Goal: Task Accomplishment & Management: Use online tool/utility

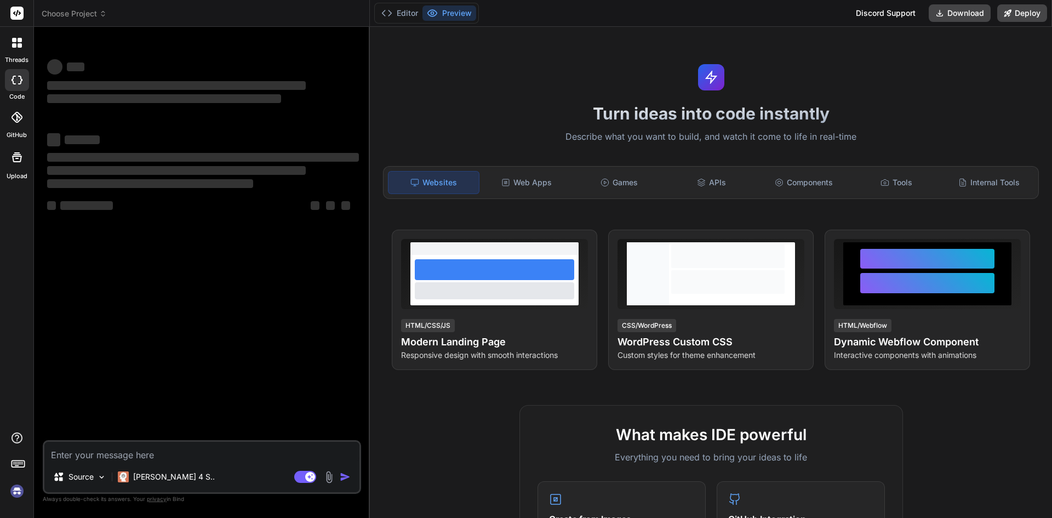
type textarea "x"
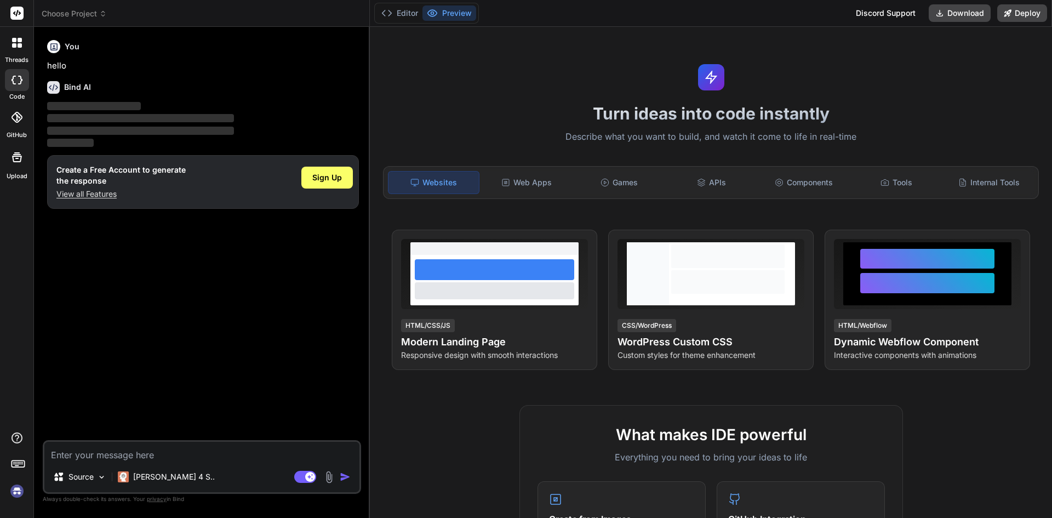
click at [163, 450] on textarea at bounding box center [201, 452] width 315 height 20
type textarea "h"
type textarea "x"
type textarea "hi"
type textarea "x"
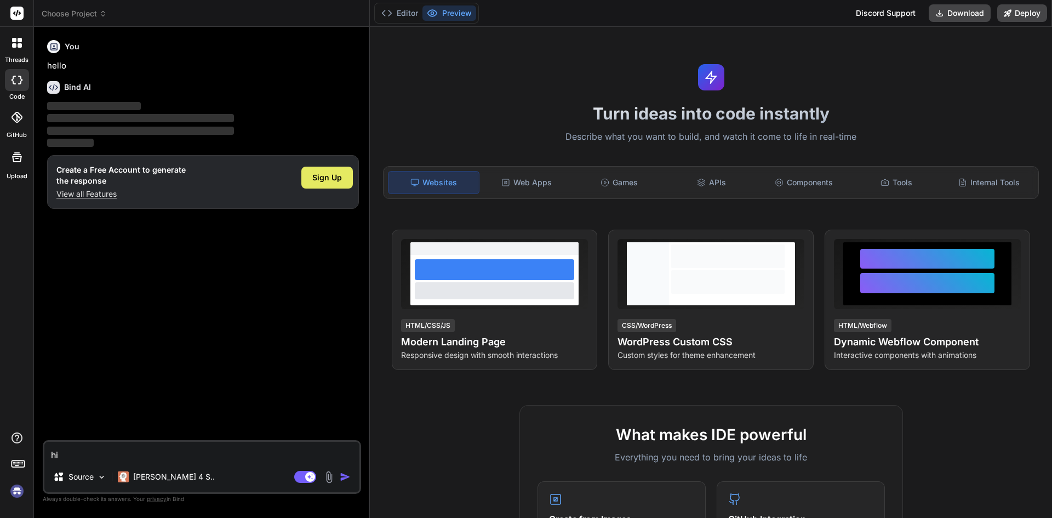
type textarea "hi"
click at [314, 186] on div "Sign Up" at bounding box center [326, 178] width 51 height 22
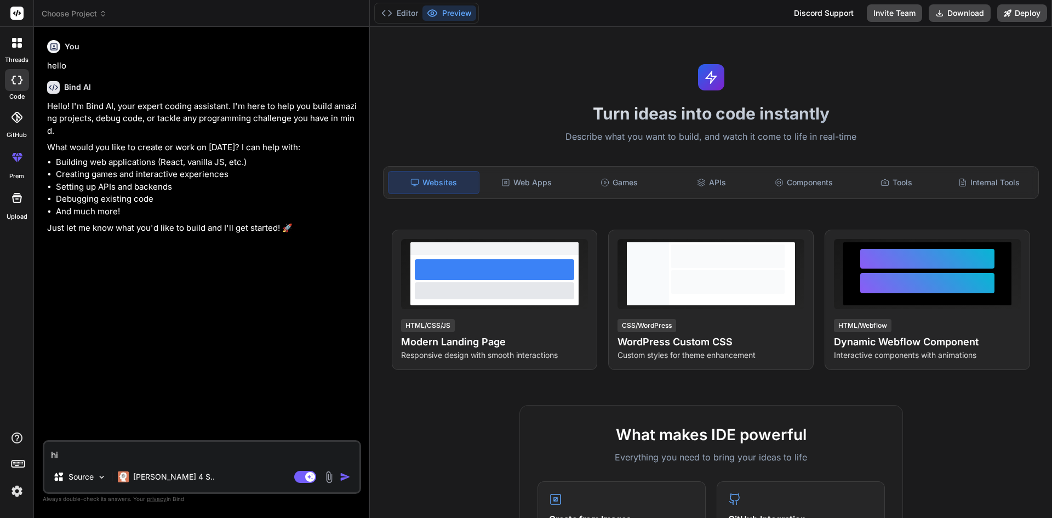
type textarea "x"
click at [179, 453] on textarea "hi" at bounding box center [201, 452] width 315 height 20
type textarea "h"
type textarea "x"
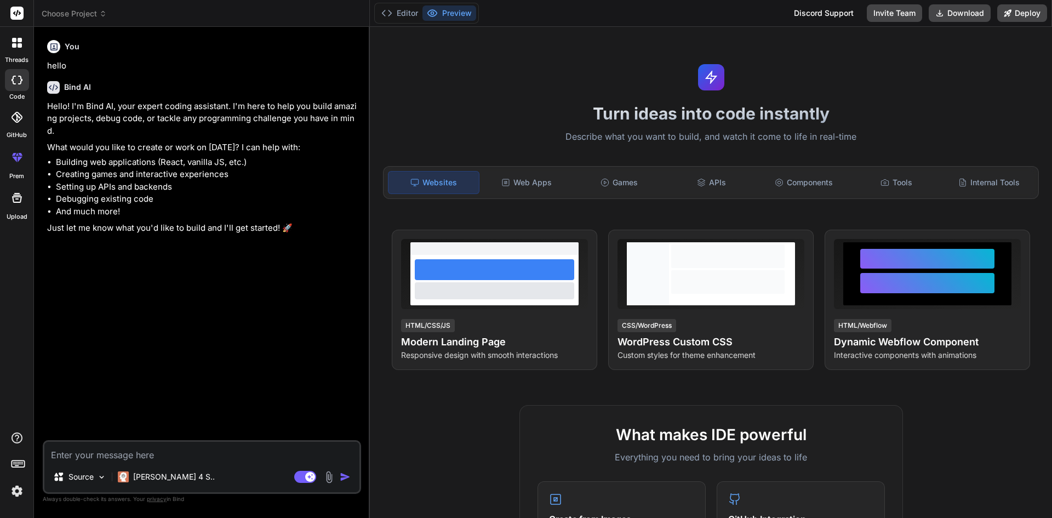
click at [87, 459] on textarea at bounding box center [201, 452] width 315 height 20
paste textarea "const express = require('express'); const connectDB = require('./db'); require(…"
type textarea "const express = require('express'); const connectDB = require('./db'); require(…"
type textarea "x"
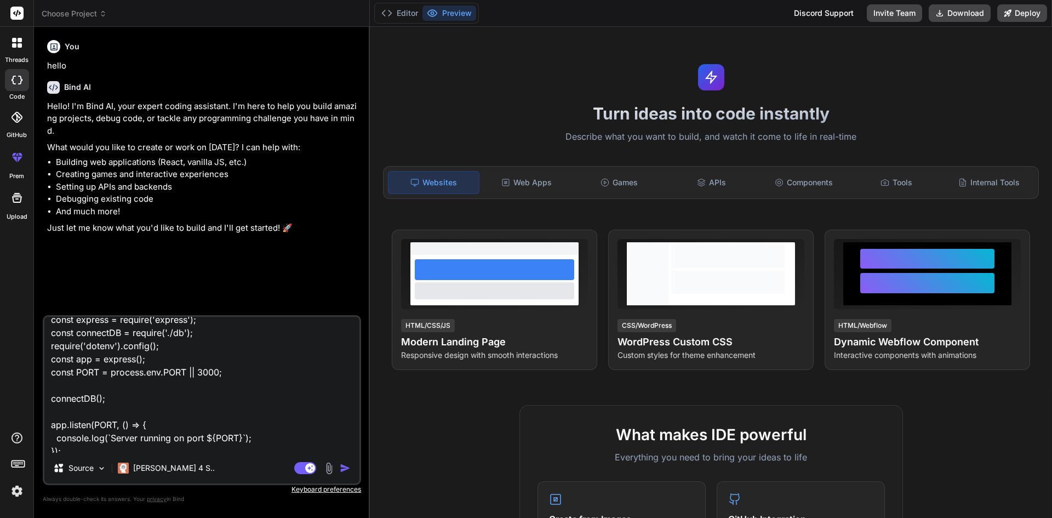
scroll to position [15, 0]
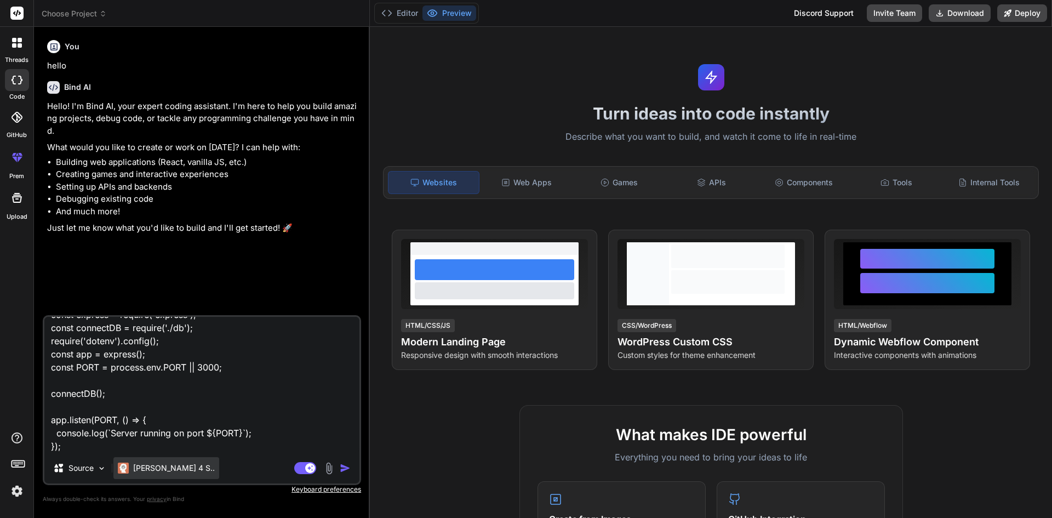
type textarea "const express = require('express'); const connectDB = require('./db'); require(…"
type textarea "x"
type textarea "const express = require('express'); const connectDB = require('./db'); require(…"
type textarea "x"
type textarea "const express = require('express'); const connectDB = require('./db'); require(…"
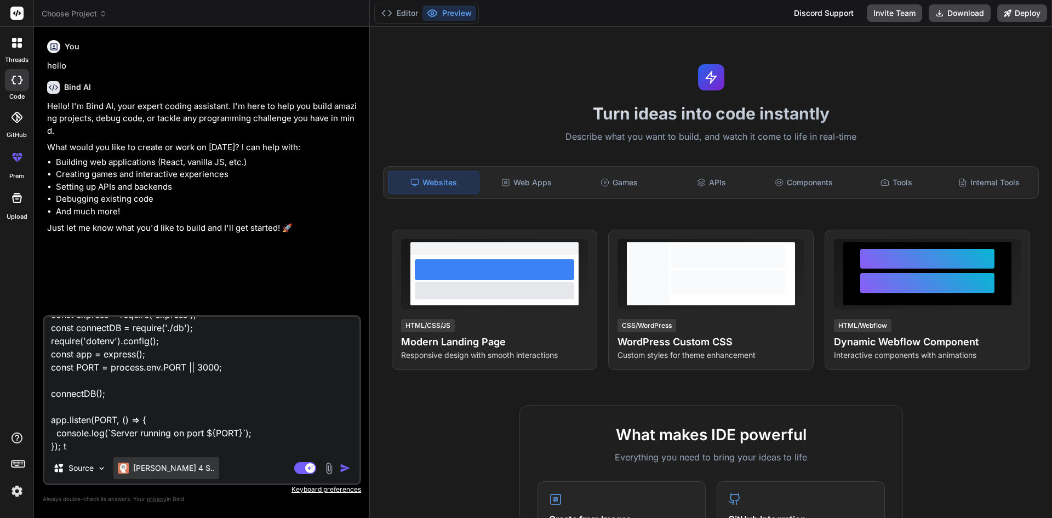
type textarea "x"
type textarea "const express = require('express'); const connectDB = require('./db'); require(…"
type textarea "x"
type textarea "const express = require('express'); const connectDB = require('./db'); require(…"
type textarea "x"
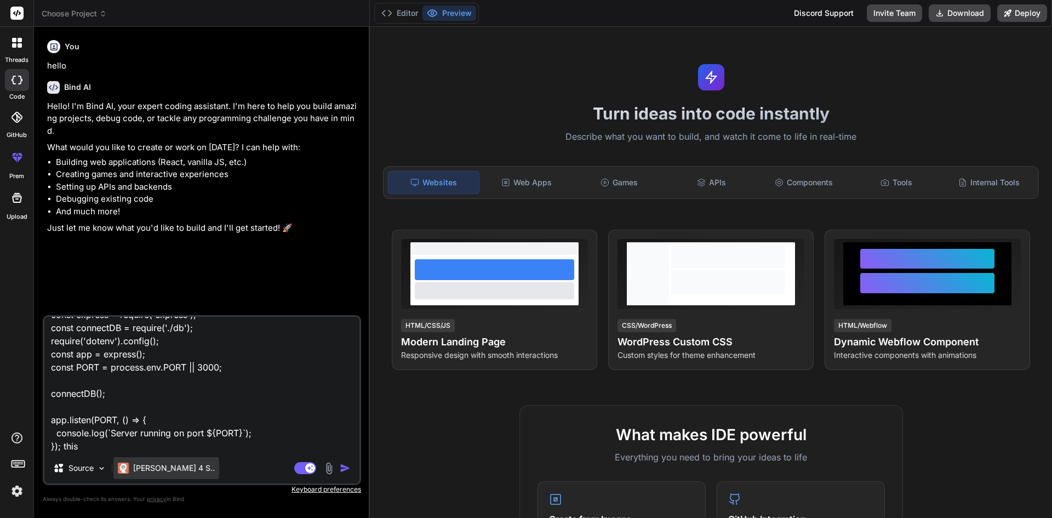
type textarea "const express = require('express'); const connectDB = require('./db'); require(…"
type textarea "x"
type textarea "const express = require('express'); const connectDB = require('./db'); require(…"
type textarea "x"
type textarea "const express = require('express'); const connectDB = require('./db'); require(…"
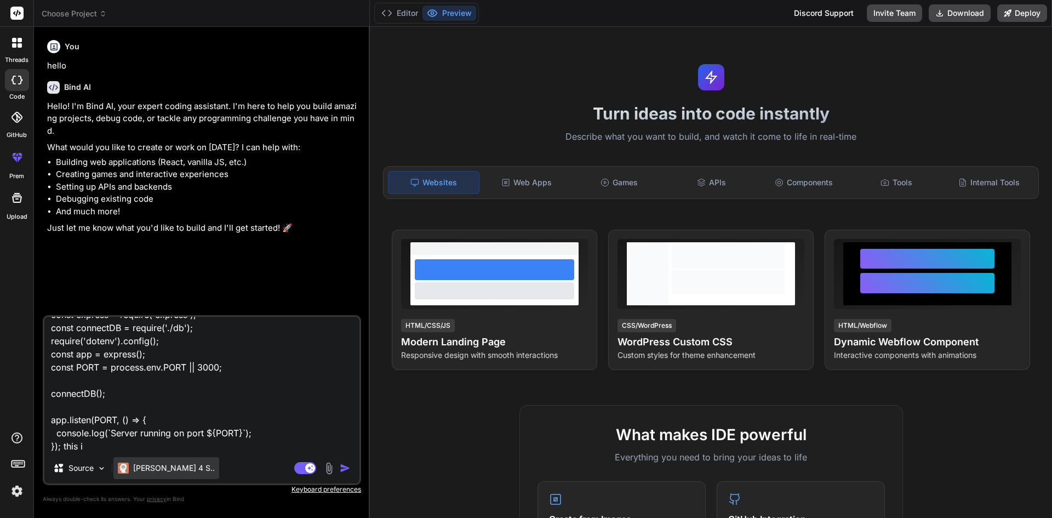
type textarea "x"
type textarea "const express = require('express'); const connectDB = require('./db'); require(…"
type textarea "x"
type textarea "const express = require('express'); const connectDB = require('./db'); require(…"
type textarea "x"
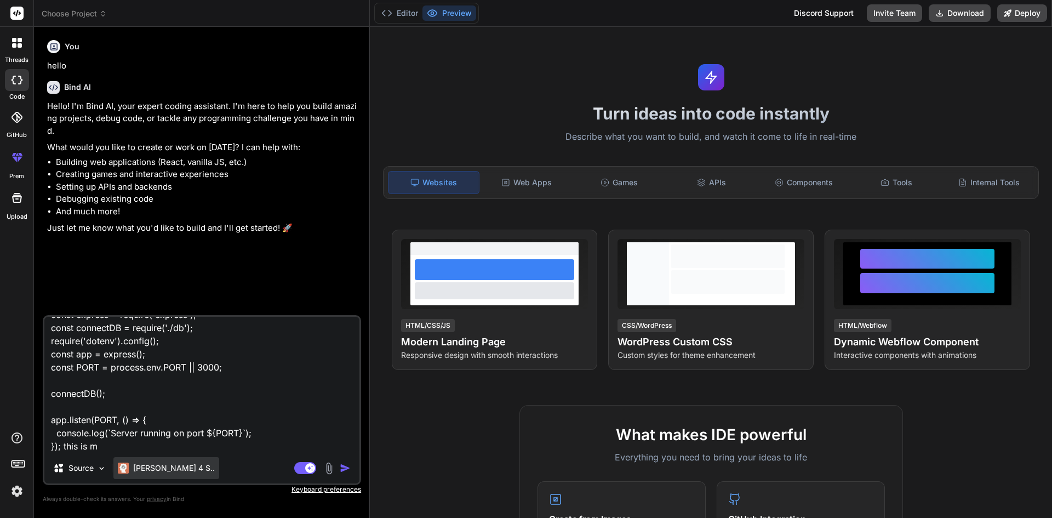
type textarea "const express = require('express'); const connectDB = require('./db'); require(…"
type textarea "x"
type textarea "const express = require('express'); const connectDB = require('./db'); require(…"
type textarea "x"
type textarea "const express = require('express'); const connectDB = require('./db'); require(…"
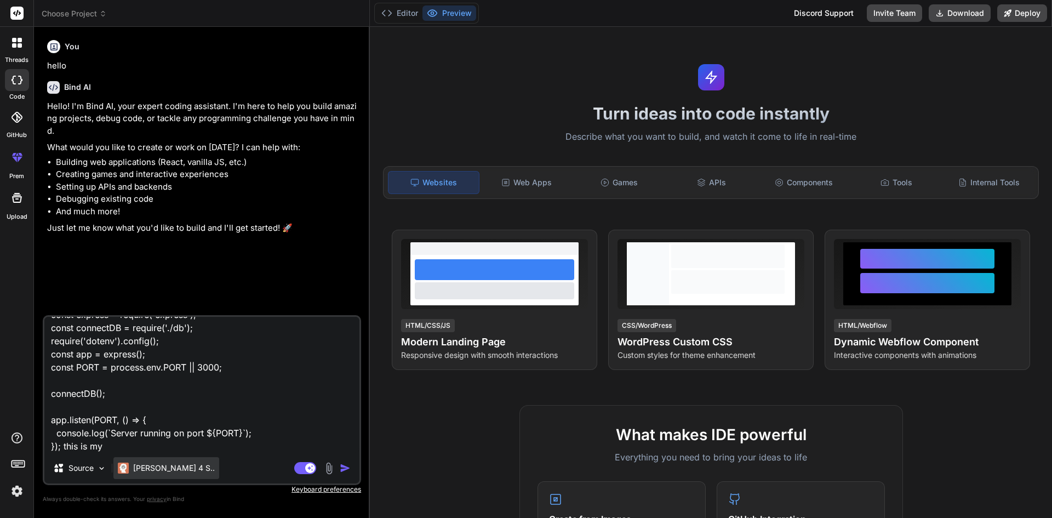
type textarea "x"
type textarea "const express = require('express'); const connectDB = require('./db'); require(…"
type textarea "x"
type textarea "const express = require('express'); const connectDB = require('./db'); require(…"
type textarea "x"
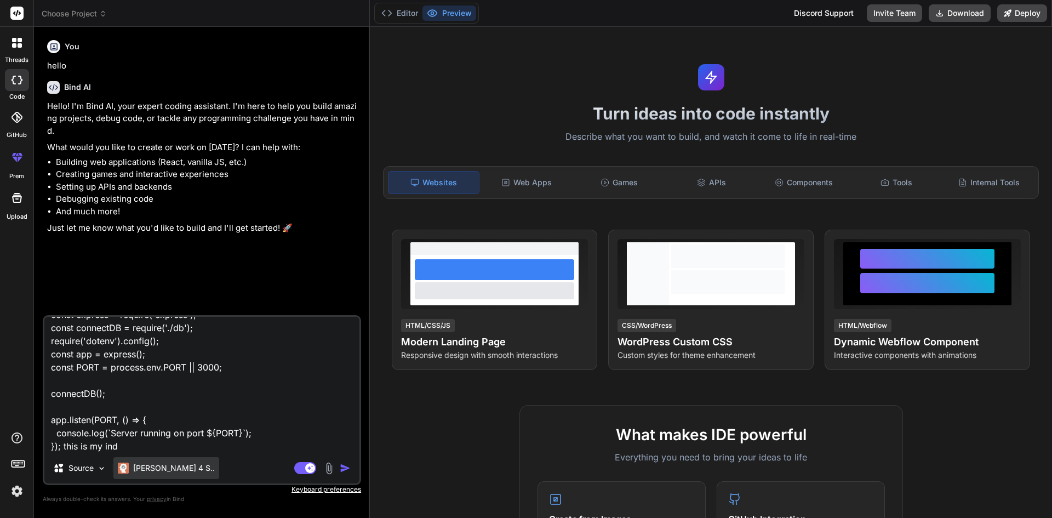
type textarea "const express = require('express'); const connectDB = require('./db'); require(…"
type textarea "x"
type textarea "const express = require('express'); const connectDB = require('./db'); require(…"
type textarea "x"
type textarea "const express = require('express'); const connectDB = require('./db'); require(…"
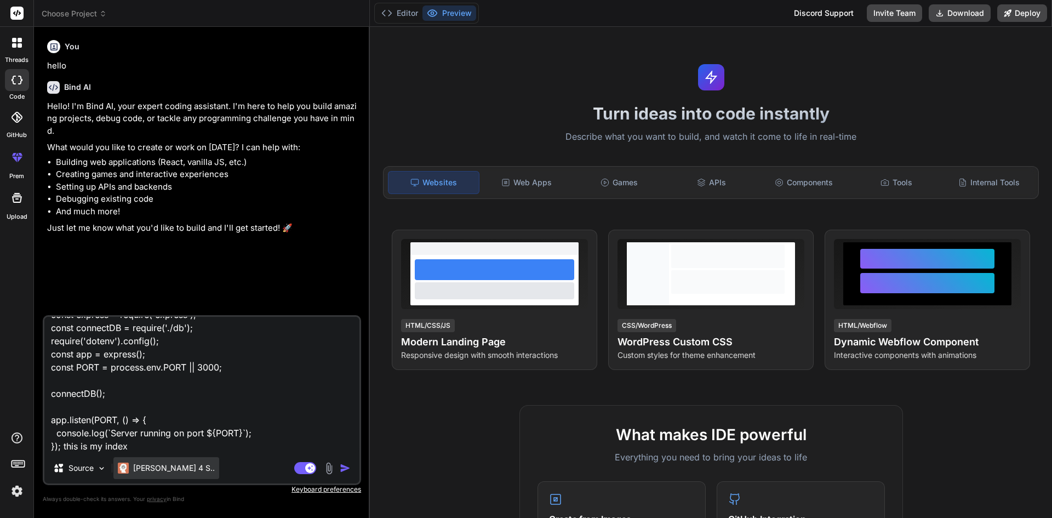
type textarea "x"
type textarea "const express = require('express'); const connectDB = require('./db'); require(…"
type textarea "x"
type textarea "const express = require('express'); const connectDB = require('./db'); require(…"
type textarea "x"
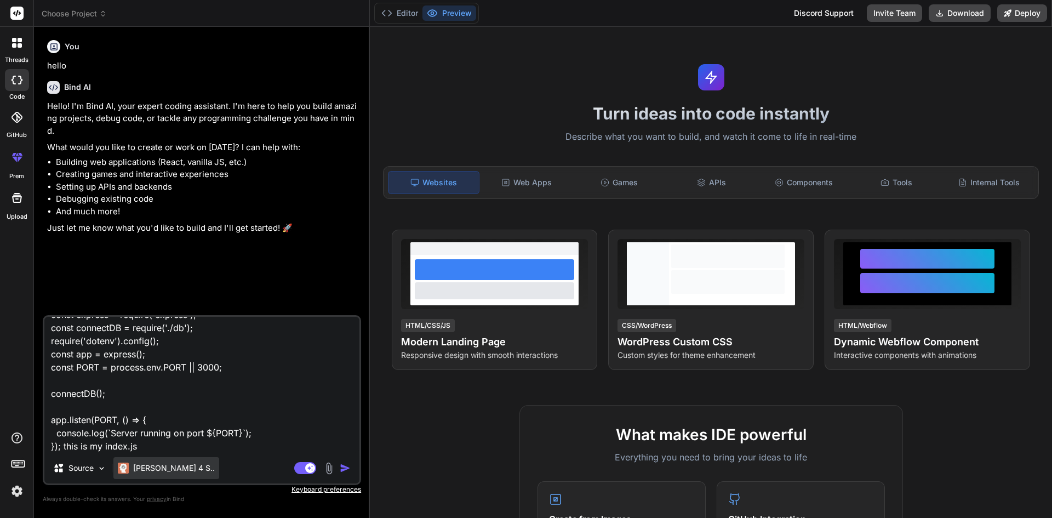
type textarea "const express = require('express'); const connectDB = require('./db'); require(…"
type textarea "x"
type textarea "const express = require('express'); const connectDB = require('./db'); require(…"
type textarea "x"
type textarea "const express = require('express'); const connectDB = require('./db'); require(…"
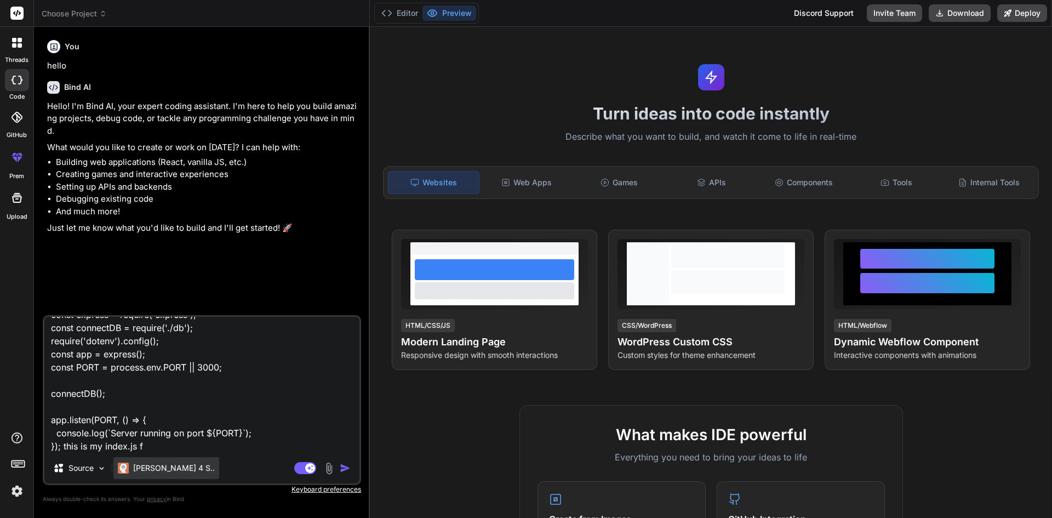
type textarea "x"
type textarea "const express = require('express'); const connectDB = require('./db'); require(…"
type textarea "x"
type textarea "const express = require('express'); const connectDB = require('./db'); require(…"
type textarea "x"
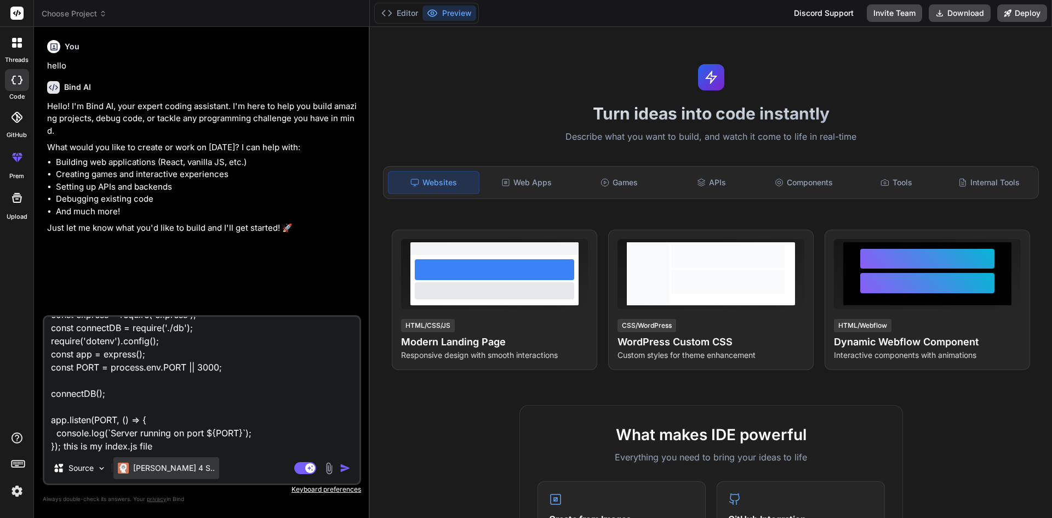
type textarea "const express = require('express'); const connectDB = require('./db'); require(…"
type textarea "x"
type textarea "const express = require('express'); const connectDB = require('./db'); require(…"
type textarea "x"
type textarea "const express = require('express'); const connectDB = require('./db'); require(…"
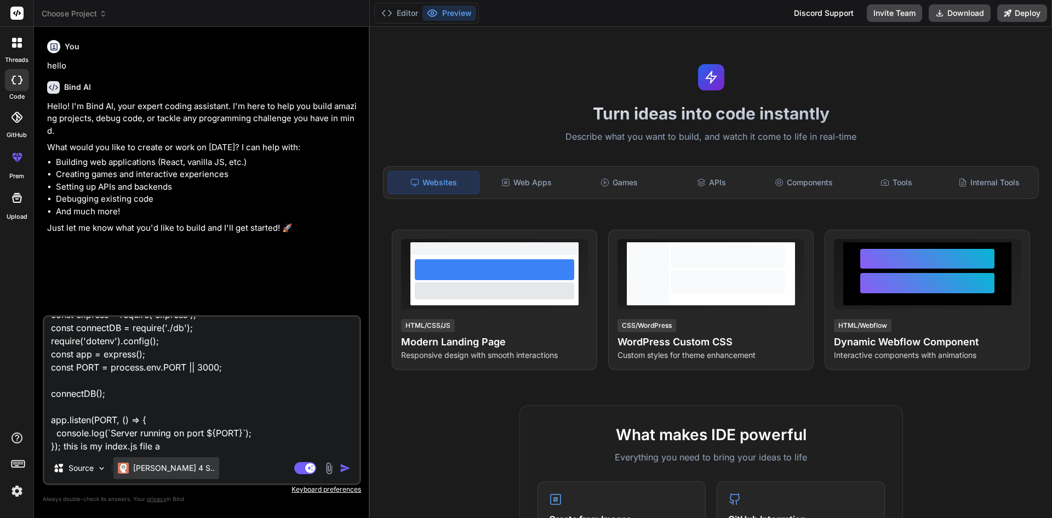
type textarea "x"
type textarea "const express = require('express'); const connectDB = require('./db'); require(…"
type textarea "x"
type textarea "const express = require('express'); const connectDB = require('./db'); require(…"
type textarea "x"
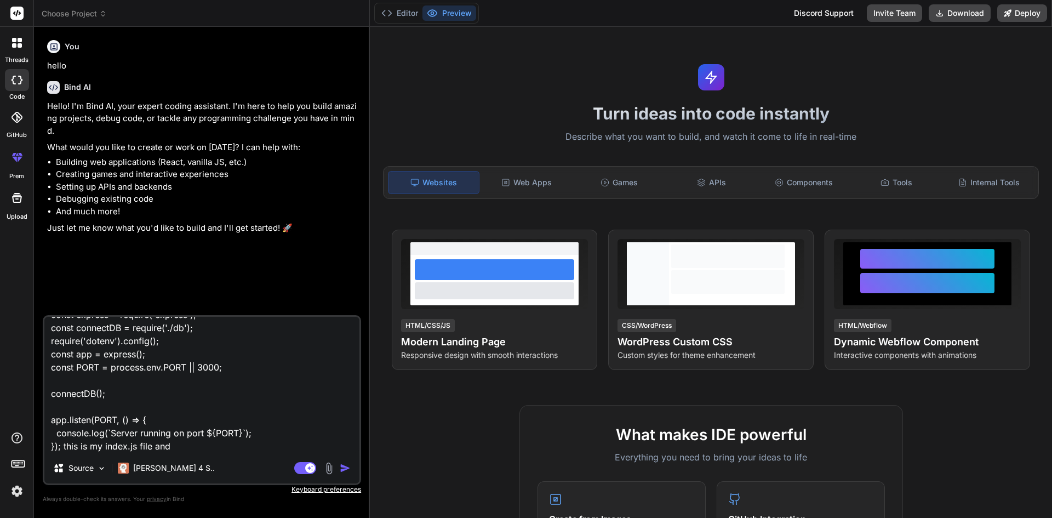
paste textarea "const mongoose = require('mongoose'); const connectDB = async () => { try { con…"
type textarea "const express = require('express'); const connectDB = require('./db'); require(…"
type textarea "x"
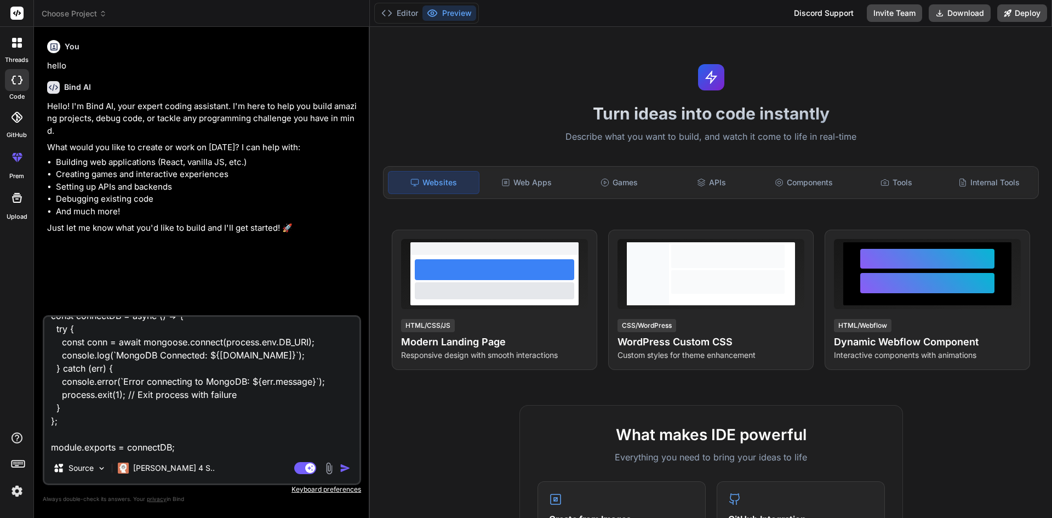
type textarea "const express = require('express'); const connectDB = require('./db'); require(…"
type textarea "x"
type textarea "const express = require('express'); const connectDB = require('./db'); require(…"
type textarea "x"
type textarea "const express = require('express'); const connectDB = require('./db'); require(…"
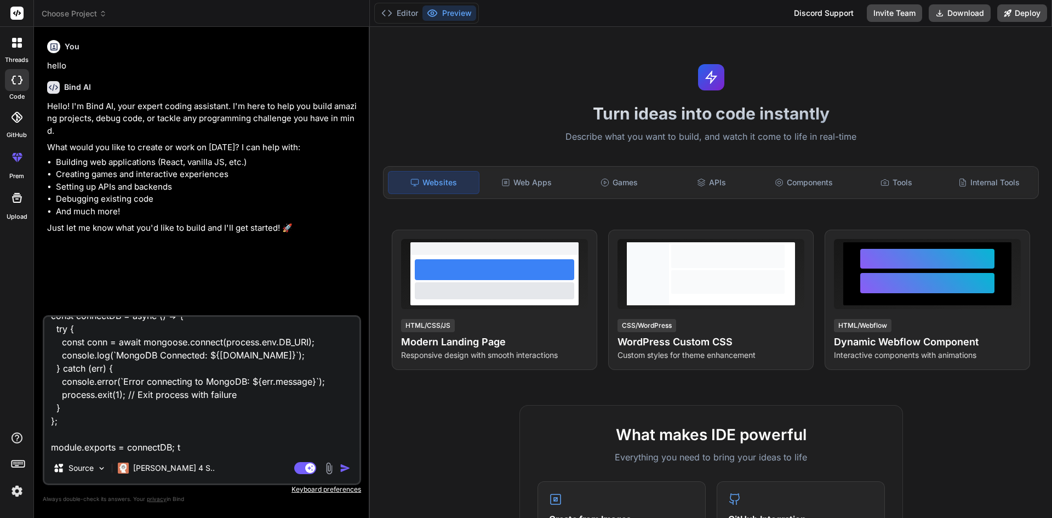
type textarea "x"
type textarea "const express = require('express'); const connectDB = require('./db'); require(…"
type textarea "x"
type textarea "const express = require('express'); const connectDB = require('./db'); require(…"
type textarea "x"
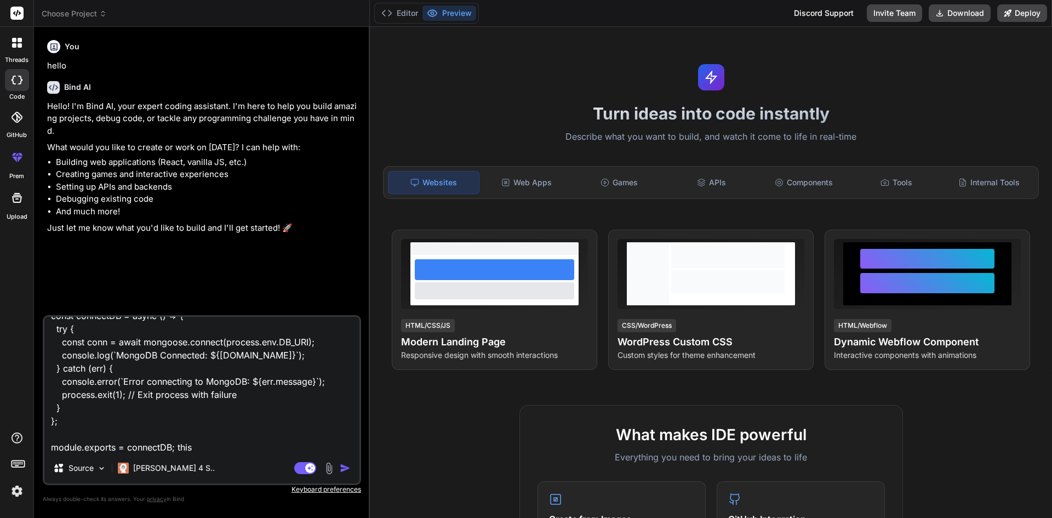
type textarea "const express = require('express'); const connectDB = require('./db'); require(…"
type textarea "x"
type textarea "const express = require('express'); const connectDB = require('./db'); require(…"
type textarea "x"
type textarea "const express = require('express'); const connectDB = require('./db'); require(…"
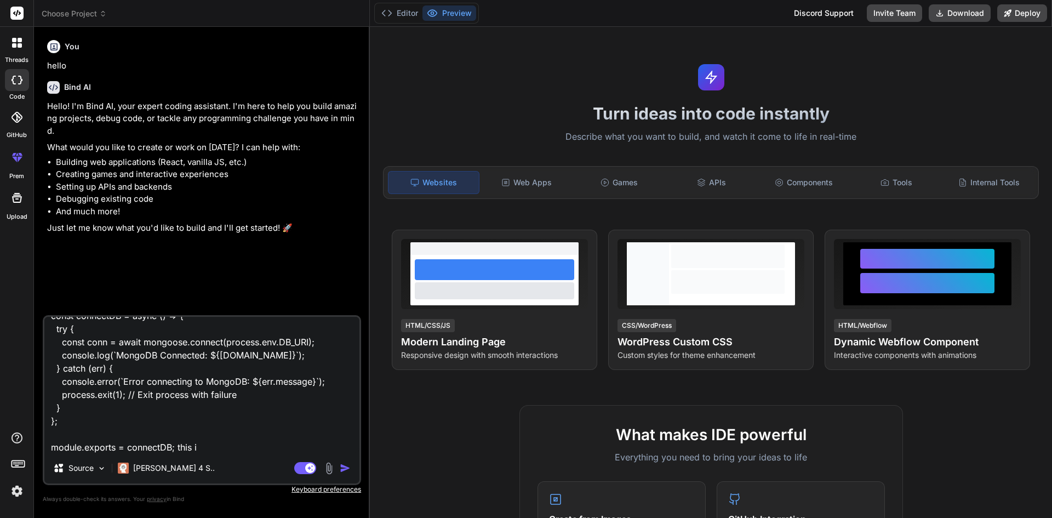
type textarea "x"
type textarea "const express = require('express'); const connectDB = require('./db'); require(…"
type textarea "x"
type textarea "const express = require('express'); const connectDB = require('./db'); require(…"
type textarea "x"
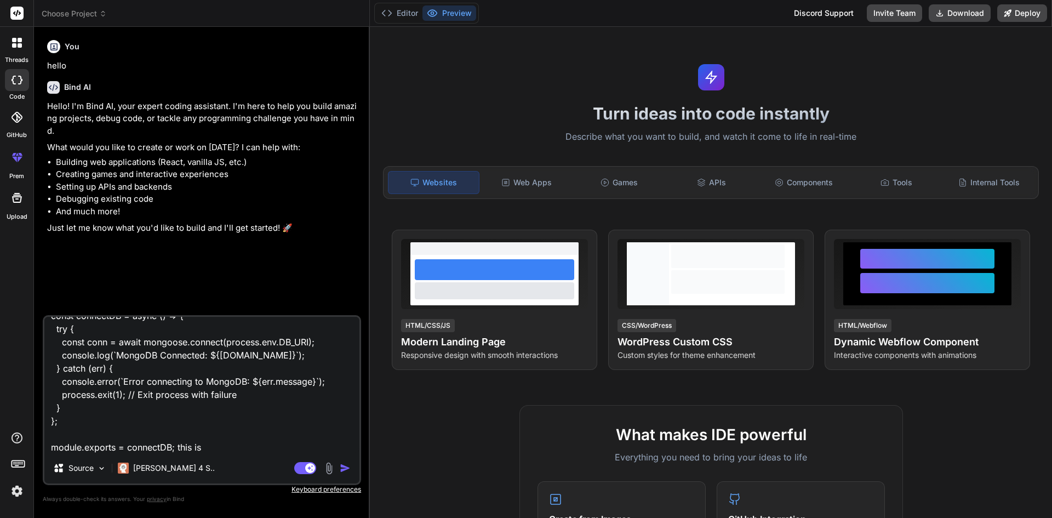
type textarea "const express = require('express'); const connectDB = require('./db'); require(…"
type textarea "x"
type textarea "const express = require('express'); const connectDB = require('./db'); require(…"
type textarea "x"
type textarea "const express = require('express'); const connectDB = require('./db'); require(…"
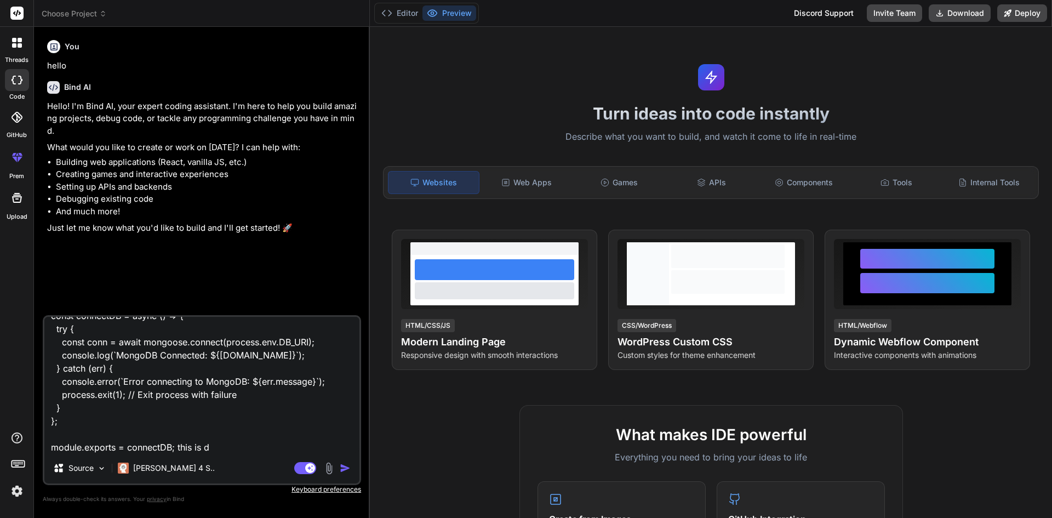
type textarea "x"
type textarea "const express = require('express'); const connectDB = require('./db'); require(…"
type textarea "x"
type textarea "const express = require('express'); const connectDB = require('./db'); require(…"
type textarea "x"
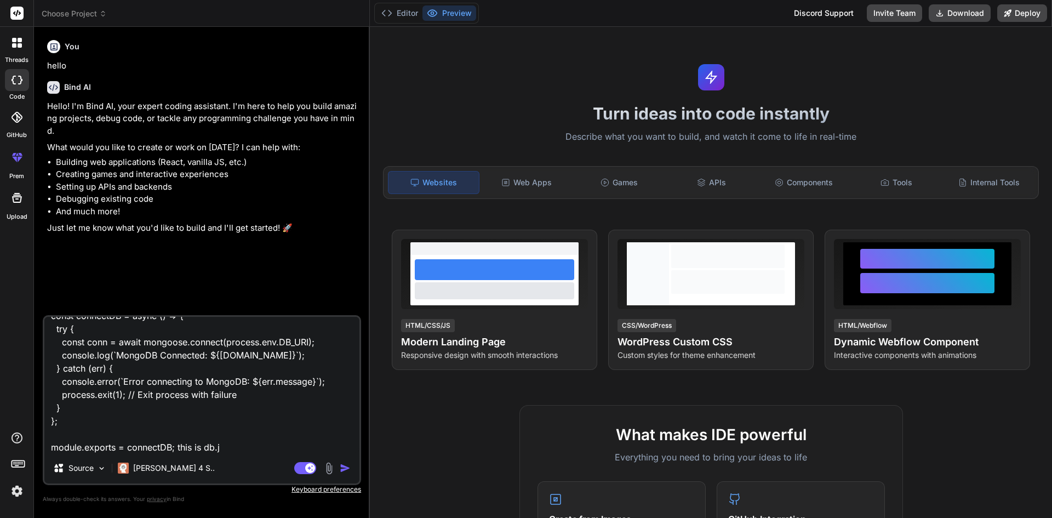
type textarea "const express = require('express'); const connectDB = require('./db'); require(…"
type textarea "x"
type textarea "const express = require('express'); const connectDB = require('./db'); require(…"
type textarea "x"
type textarea "const express = require('express'); const connectDB = require('./db'); require(…"
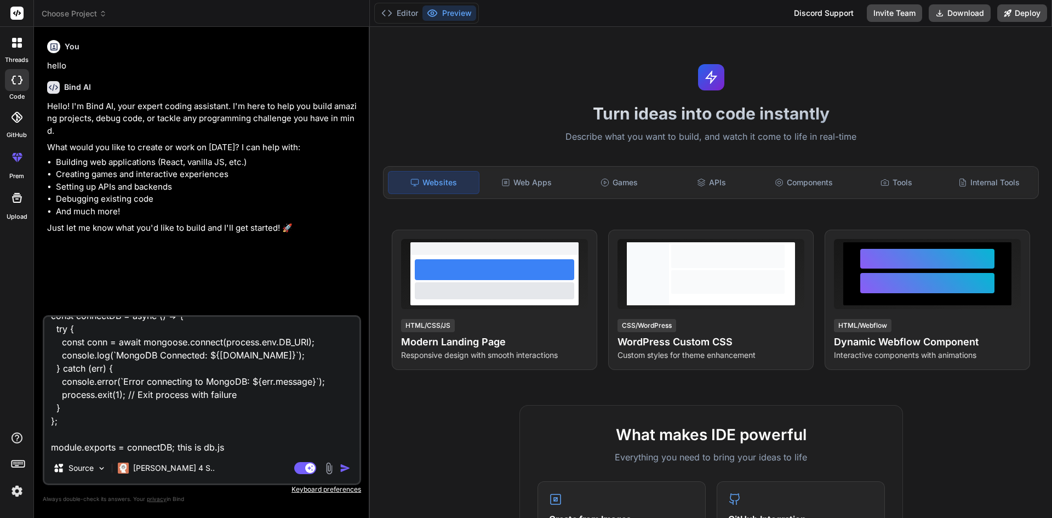
type textarea "x"
type textarea "const express = require('express'); const connectDB = require('./db'); require(…"
type textarea "x"
type textarea "const express = require('express'); const connectDB = require('./db'); require(…"
type textarea "x"
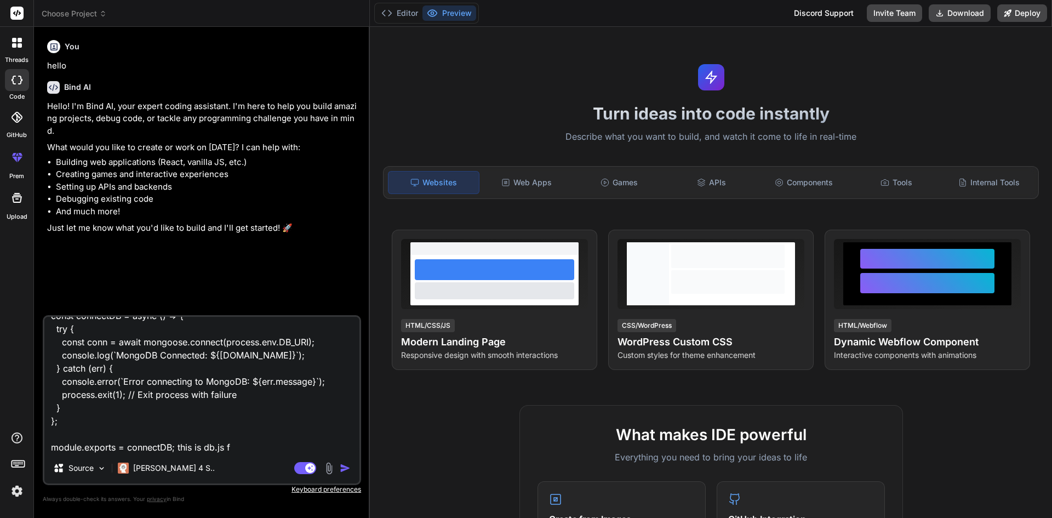
type textarea "const express = require('express'); const connectDB = require('./db'); require(…"
type textarea "x"
type textarea "const express = require('express'); const connectDB = require('./db'); require(…"
type textarea "x"
type textarea "const express = require('express'); const connectDB = require('./db'); require(…"
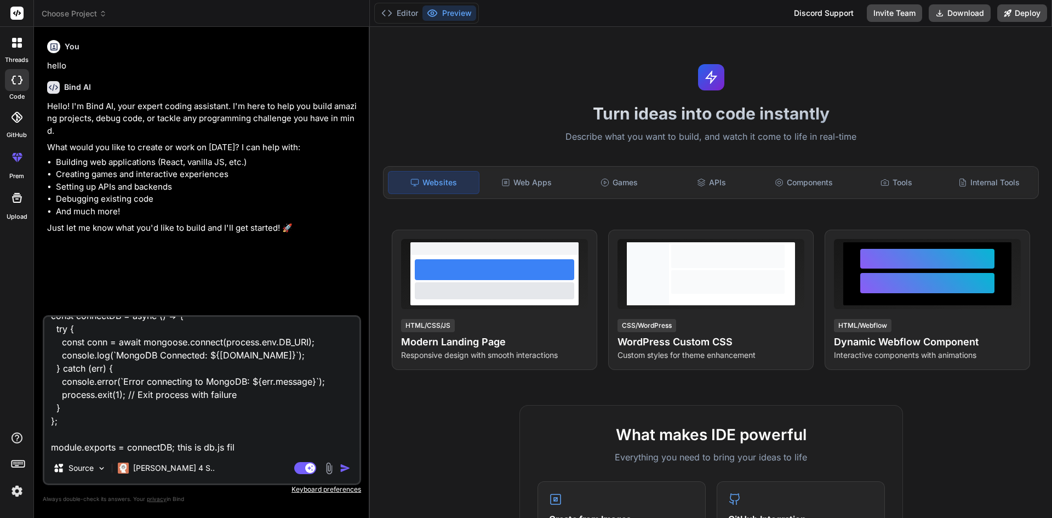
type textarea "x"
type textarea "const express = require('express'); const connectDB = require('./db'); require(…"
type textarea "x"
type textarea "const express = require('express'); const connectDB = require('./db'); require(…"
type textarea "x"
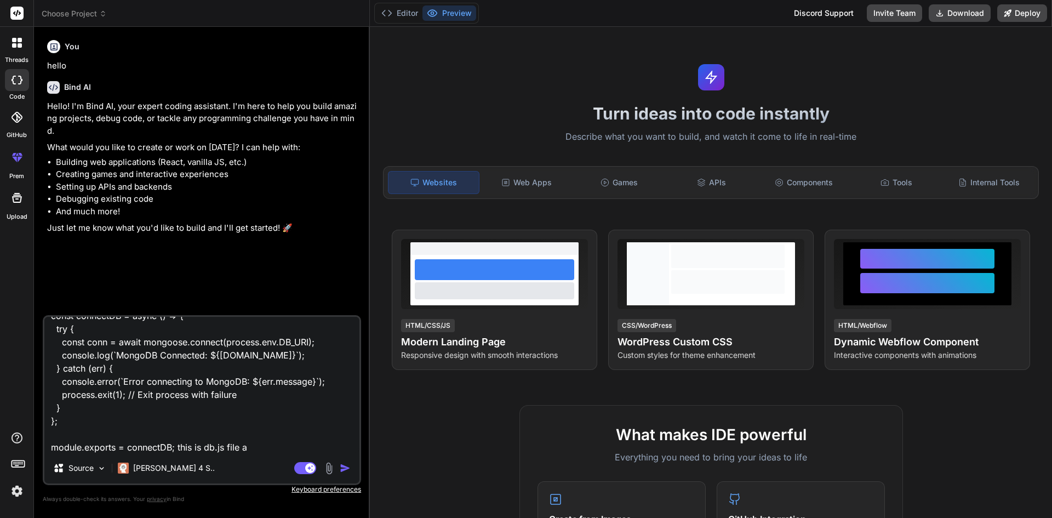
type textarea "const express = require('express'); const connectDB = require('./db'); require(…"
type textarea "x"
type textarea "const express = require('express'); const connectDB = require('./db'); require(…"
type textarea "x"
type textarea "const express = require('express'); const connectDB = require('./db'); require(…"
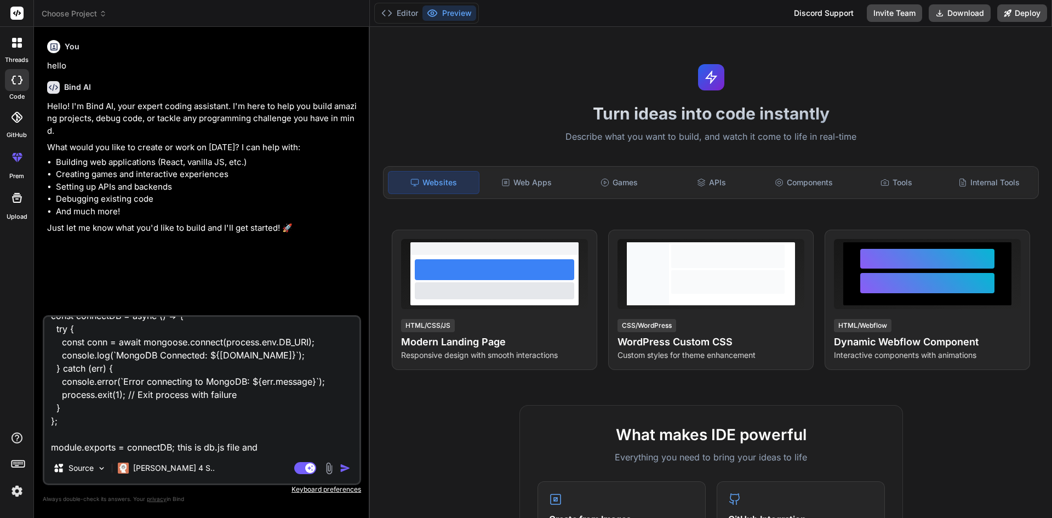
type textarea "x"
type textarea "const express = require('express'); const connectDB = require('./db'); require(…"
type textarea "x"
type textarea "const express = require('express'); const connectDB = require('./db'); require(…"
type textarea "x"
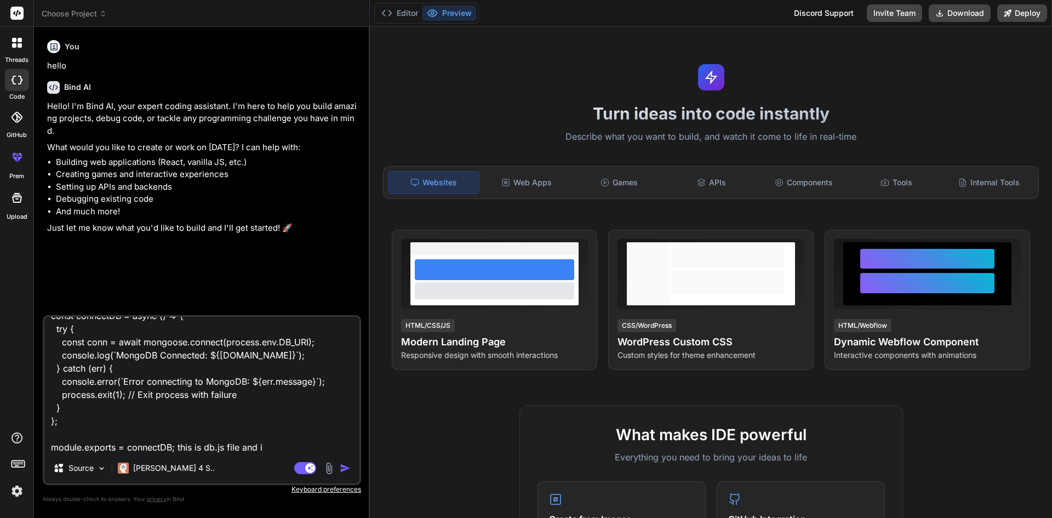
type textarea "const express = require('express'); const connectDB = require('./db'); require(…"
type textarea "x"
type textarea "const express = require('express'); const connectDB = require('./db'); require(…"
type textarea "x"
type textarea "const express = require('express'); const connectDB = require('./db'); require(…"
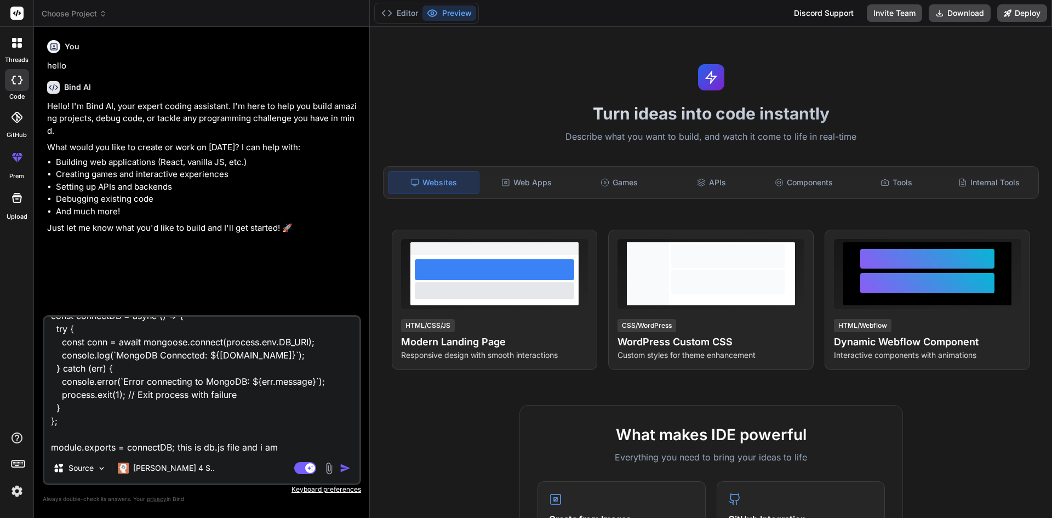
type textarea "x"
type textarea "const express = require('express'); const connectDB = require('./db'); require(…"
type textarea "x"
type textarea "const express = require('express'); const connectDB = require('./db'); require(…"
type textarea "x"
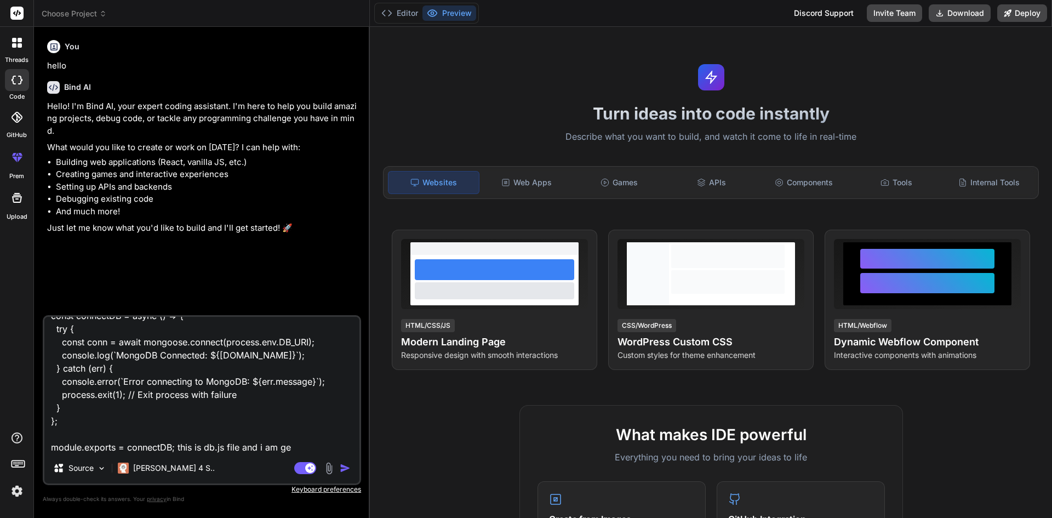
type textarea "const express = require('express'); const connectDB = require('./db'); require(…"
type textarea "x"
type textarea "const express = require('express'); const connectDB = require('./db'); require(…"
type textarea "x"
type textarea "const express = require('express'); const connectDB = require('./db'); require(…"
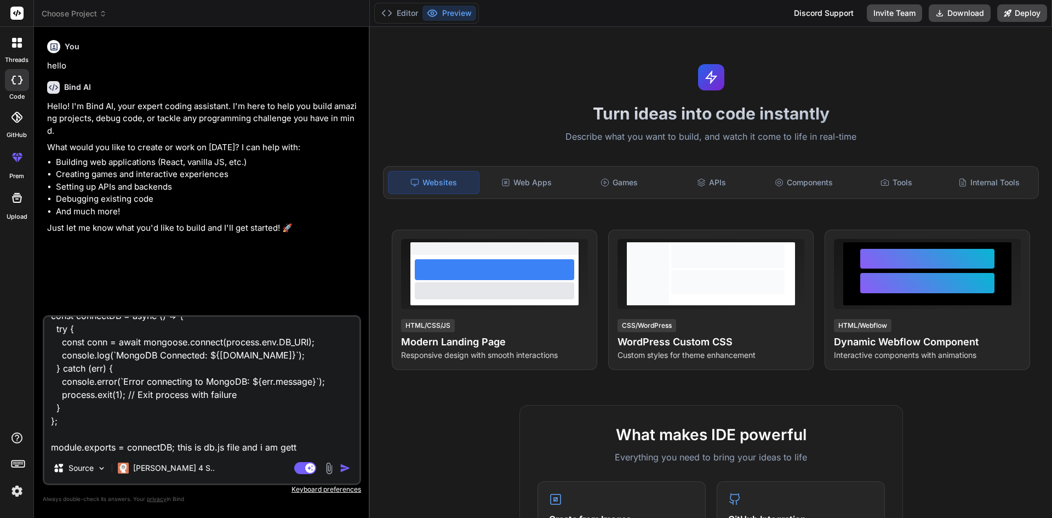
type textarea "x"
type textarea "const express = require('express'); const connectDB = require('./db'); require(…"
type textarea "x"
type textarea "const express = require('express'); const connectDB = require('./db'); require(…"
type textarea "x"
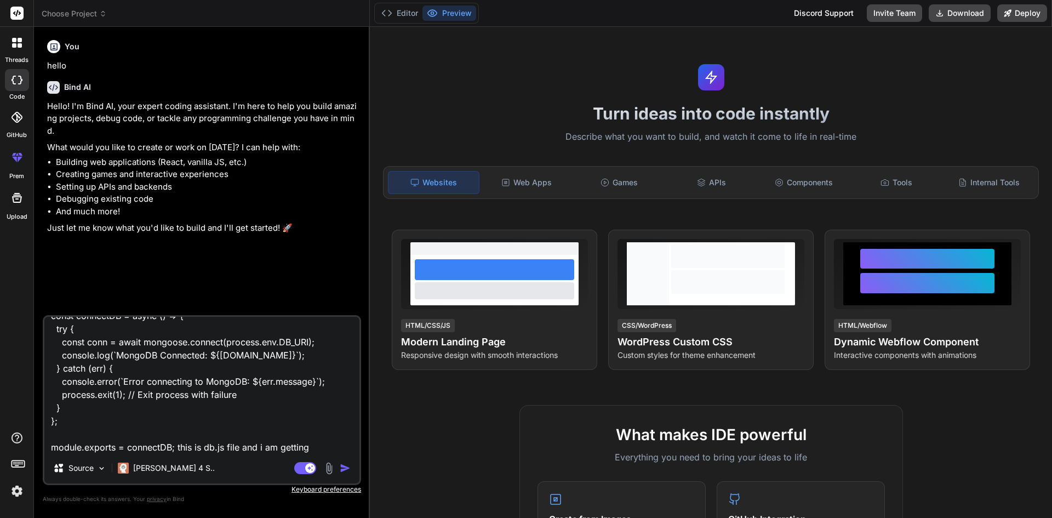
type textarea "const express = require('express'); const connectDB = require('./db'); require(…"
type textarea "x"
type textarea "const express = require('express'); const connectDB = require('./db'); require(…"
type textarea "x"
type textarea "const express = require('express'); const connectDB = require('./db'); require(…"
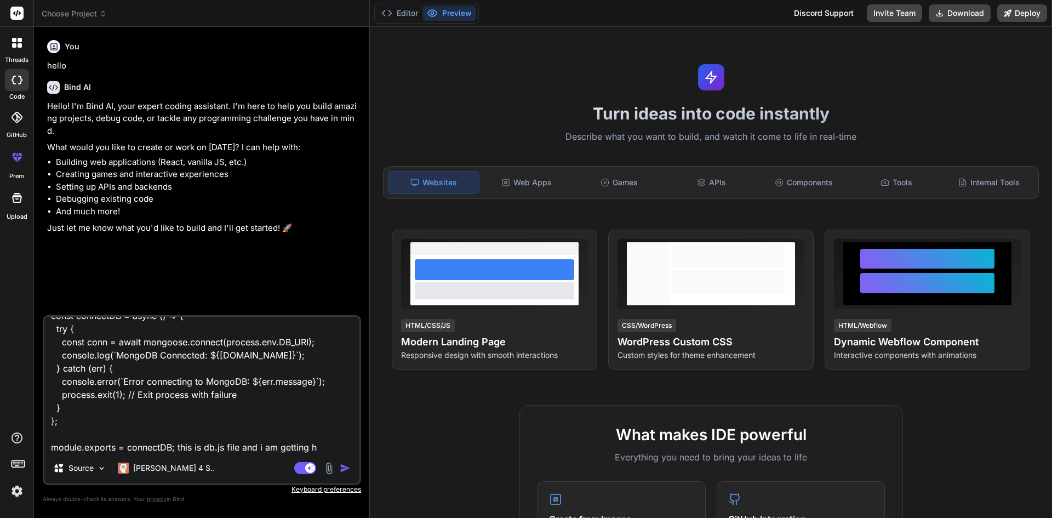
type textarea "x"
type textarea "const express = require('express'); const connectDB = require('./db'); require(…"
type textarea "x"
type textarea "const express = require('express'); const connectDB = require('./db'); require(…"
type textarea "x"
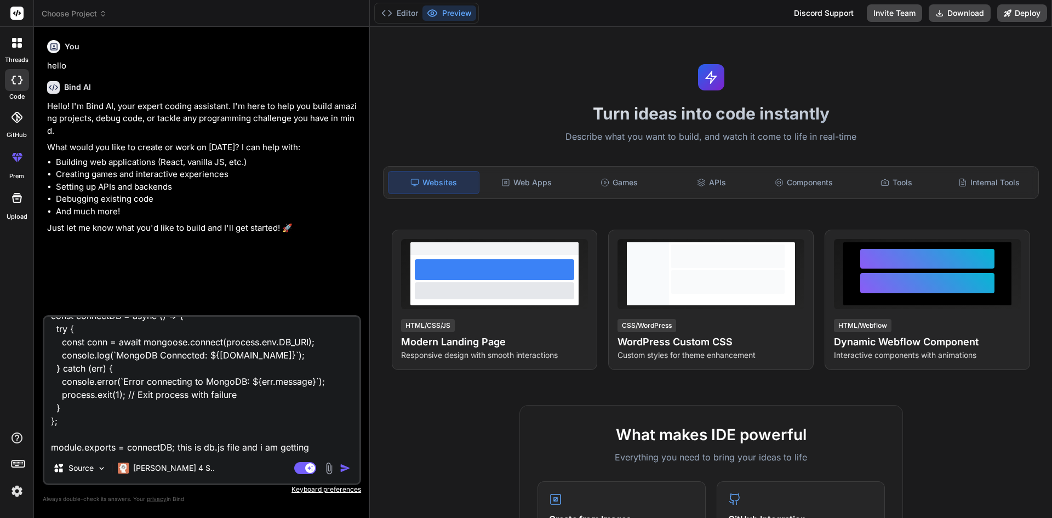
type textarea "const express = require('express'); const connectDB = require('./db'); require(…"
type textarea "x"
type textarea "const express = require('express'); const connectDB = require('./db'); require(…"
type textarea "x"
type textarea "const express = require('express'); const connectDB = require('./db'); require(…"
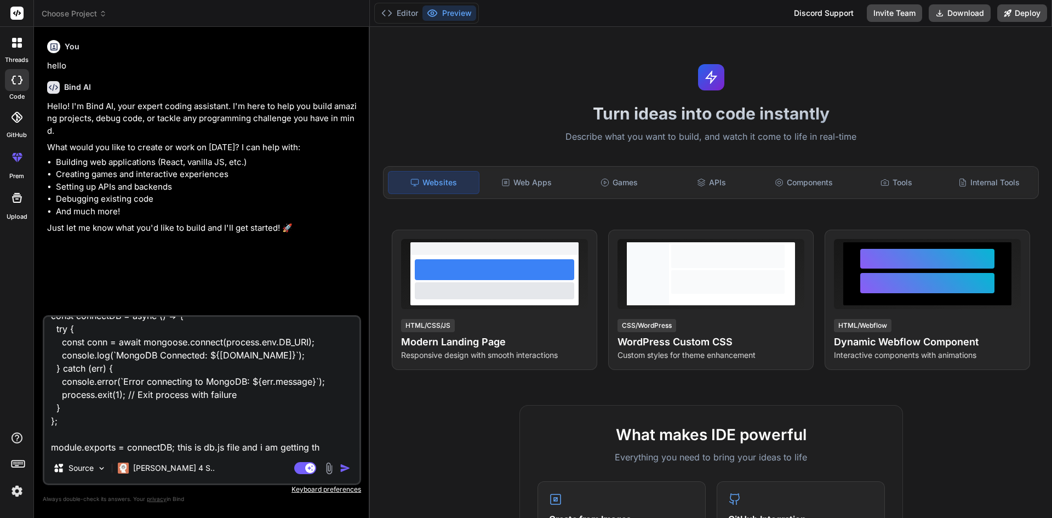
type textarea "x"
type textarea "const express = require('express'); const connectDB = require('./db'); require(…"
type textarea "x"
type textarea "const express = require('express'); const connectDB = require('./db'); require(…"
type textarea "x"
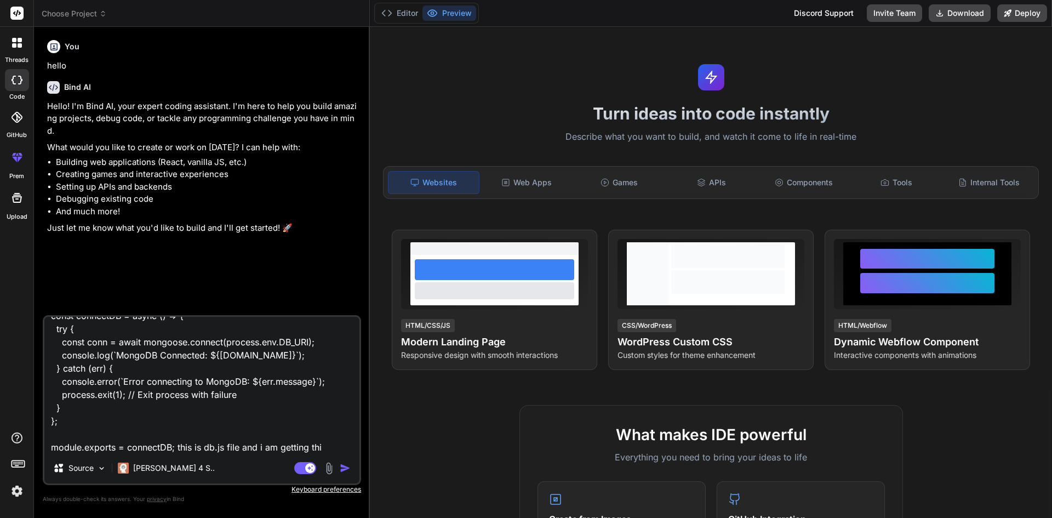
type textarea "const express = require('express'); const connectDB = require('./db'); require(…"
type textarea "x"
type textarea "const express = require('express'); const connectDB = require('./db'); require(…"
type textarea "x"
type textarea "const express = require('express'); const connectDB = require('./db'); require(…"
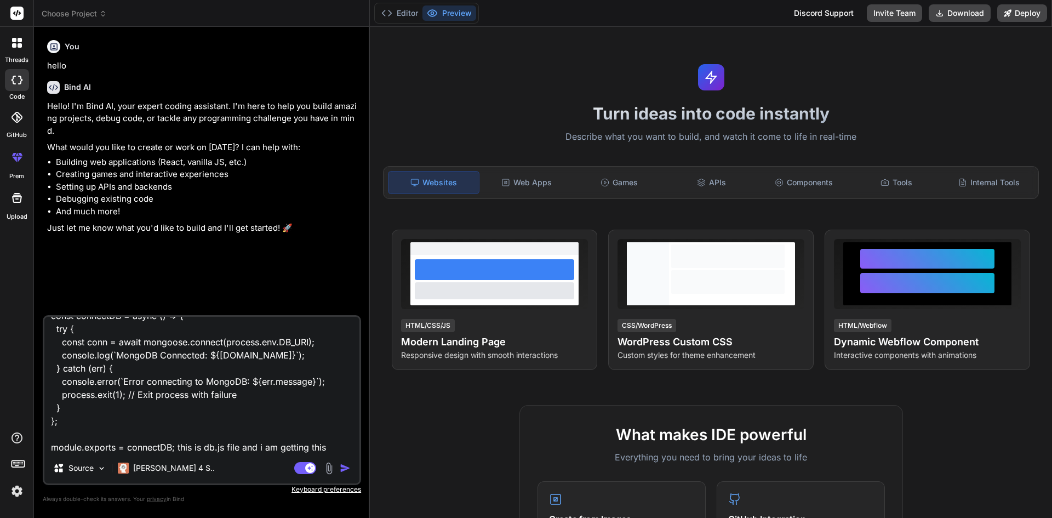
type textarea "x"
type textarea "const express = require('express'); const connectDB = require('./db'); require(…"
type textarea "x"
type textarea "const express = require('express'); const connectDB = require('./db'); require(…"
type textarea "x"
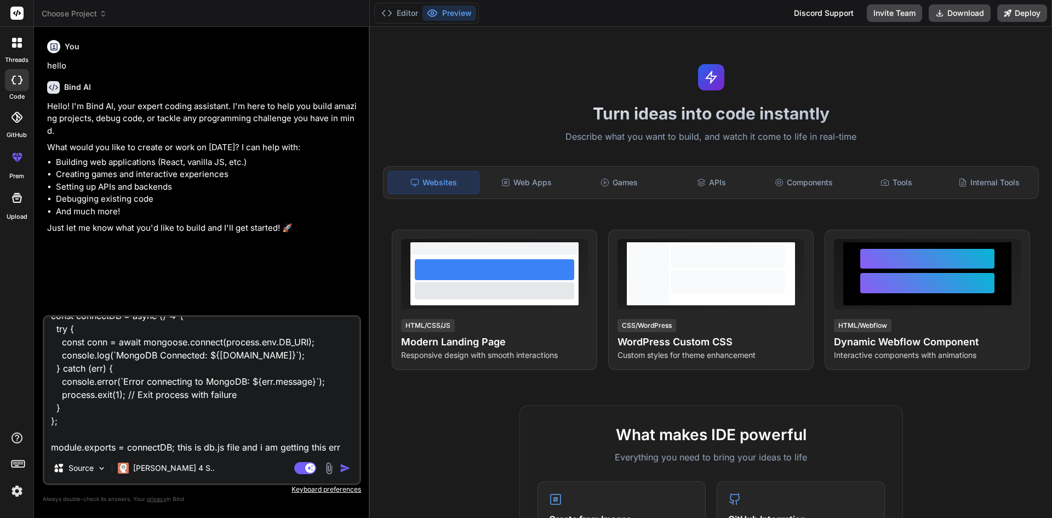
type textarea "const express = require('express'); const connectDB = require('./db'); require(…"
type textarea "x"
type textarea "const express = require('express'); const connectDB = require('./db'); require(…"
type textarea "x"
type textarea "const express = require('express'); const connectDB = require('./db'); require(…"
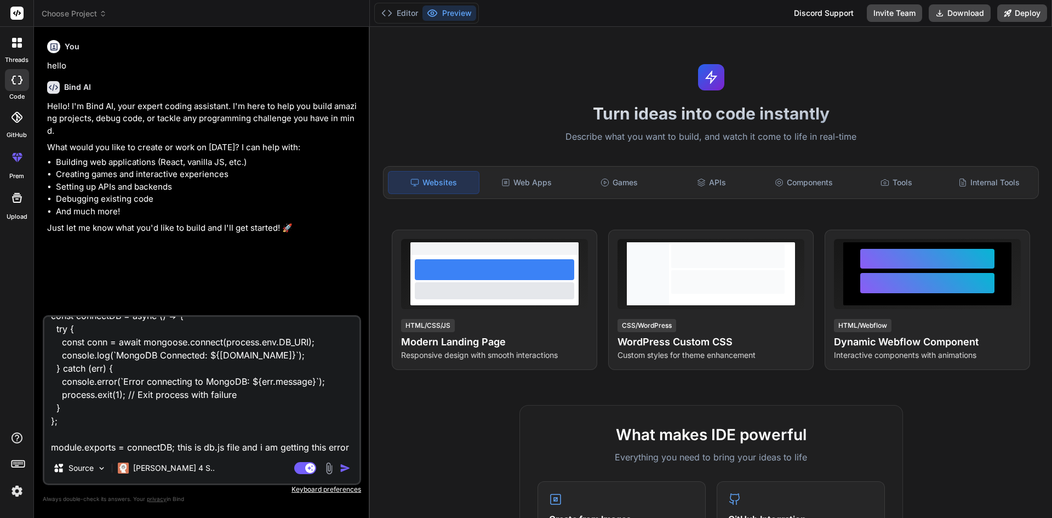
type textarea "x"
type textarea "const express = require('express'); const connectDB = require('./db'); require(…"
type textarea "x"
type textarea "const express = require('express'); const connectDB = require('./db'); require(…"
type textarea "x"
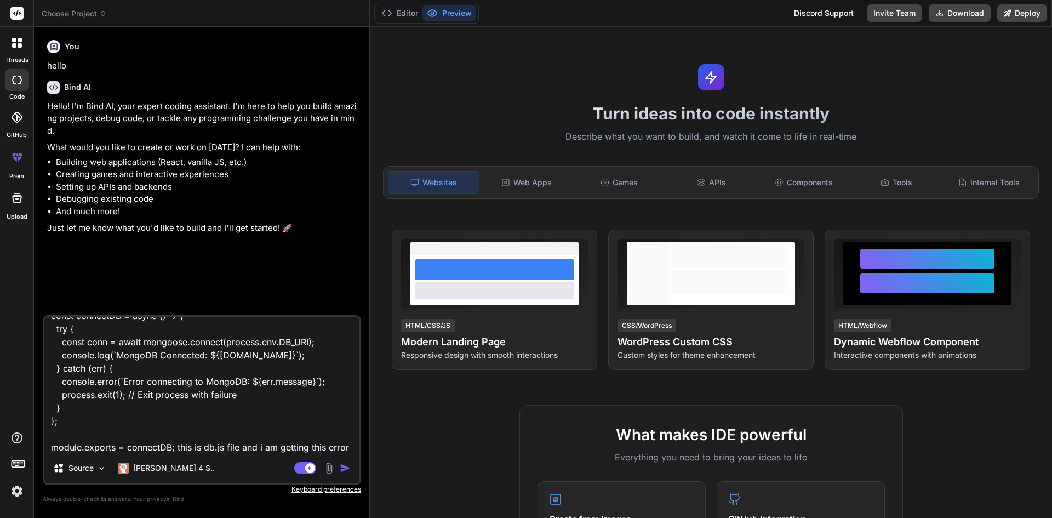
paste textarea "node:internal/modules/cjs/loader:1368 throw err; ^ Error: Cannot find module '.…"
type textarea "const express = require('express'); const connectDB = require('./db'); require(…"
type textarea "x"
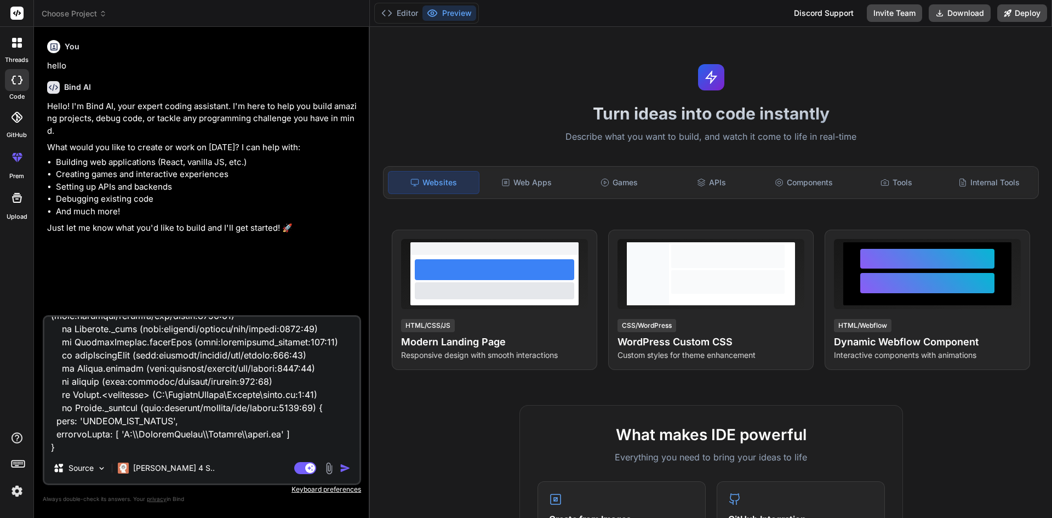
type textarea "const express = require('express'); const connectDB = require('./db'); require(…"
click at [347, 471] on img "button" at bounding box center [345, 467] width 11 height 11
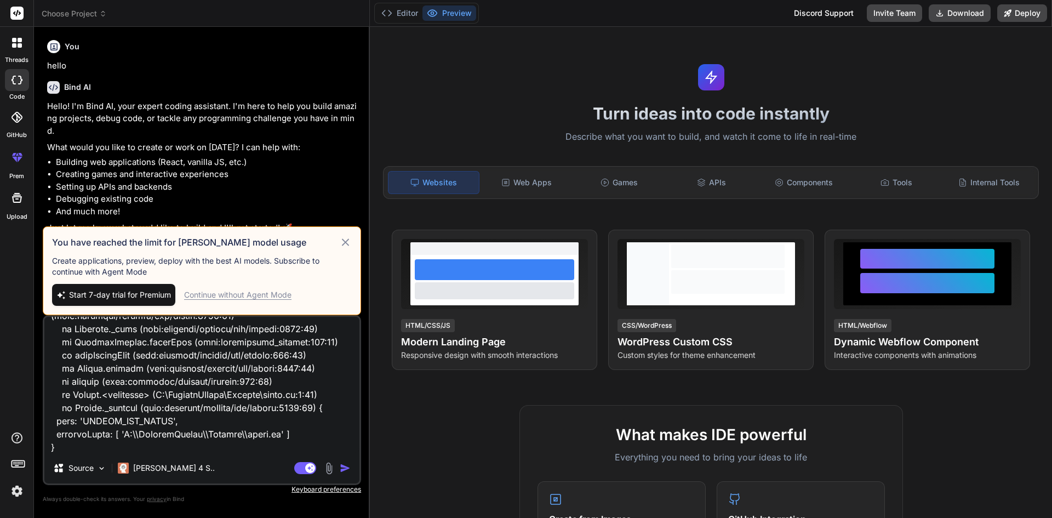
click at [334, 244] on h3 "You have reached the limit for Claude model usage" at bounding box center [195, 242] width 287 height 13
click at [342, 243] on icon at bounding box center [345, 242] width 13 height 13
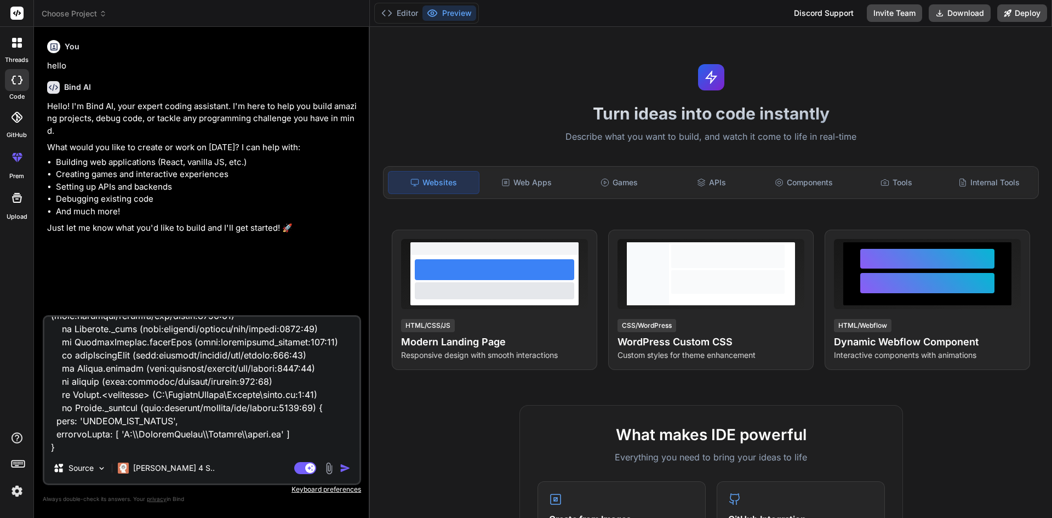
click at [346, 468] on img "button" at bounding box center [345, 467] width 11 height 11
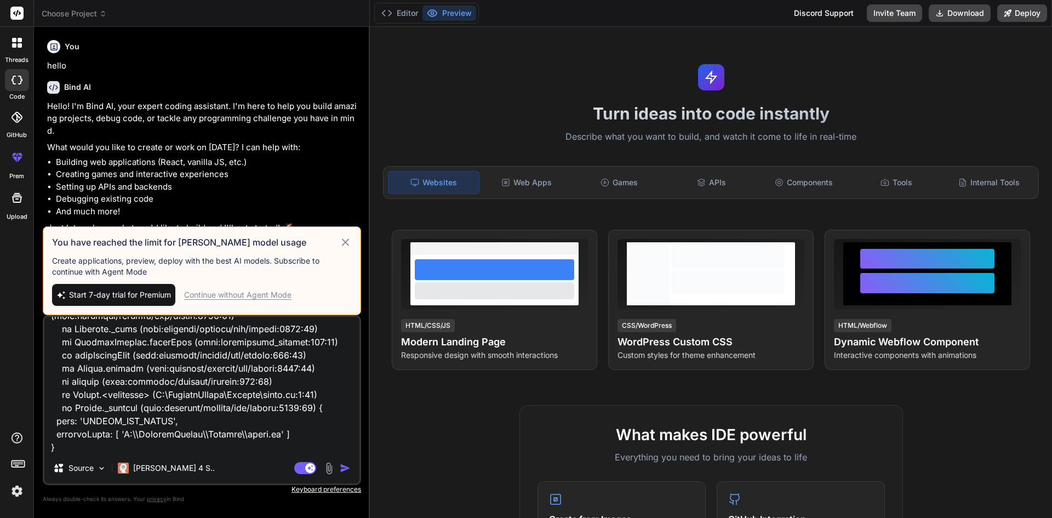
click at [237, 295] on div "Continue without Agent Mode" at bounding box center [237, 294] width 107 height 11
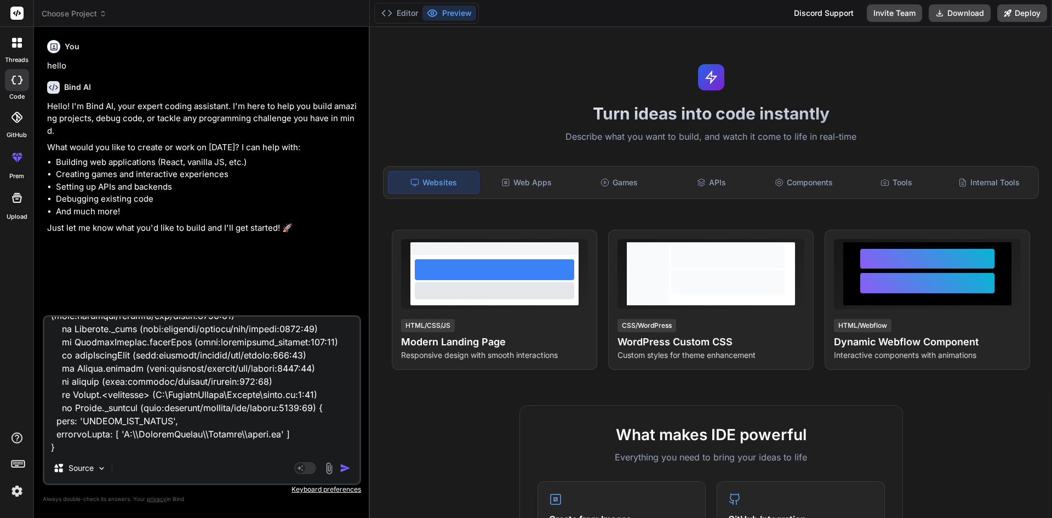
click at [345, 465] on img "button" at bounding box center [345, 467] width 11 height 11
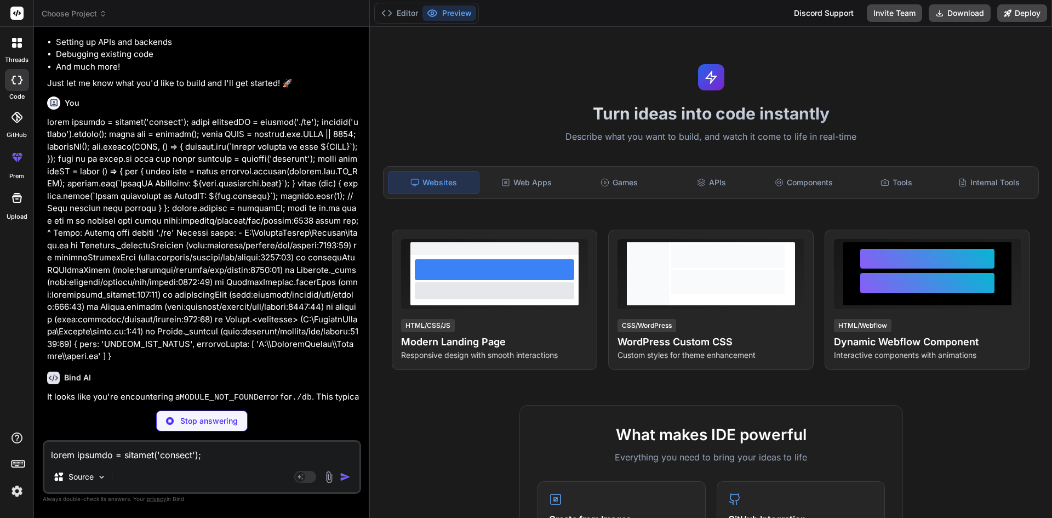
scroll to position [145, 0]
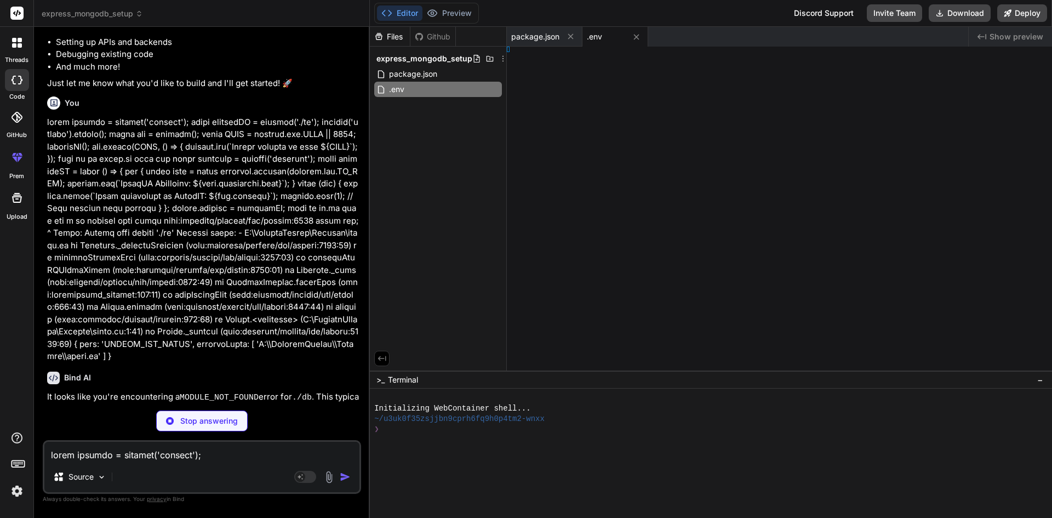
type textarea "x"
type textarea "}); app.listen(PORT, () => { console.log(`Server running on port ${PORT}`); });"
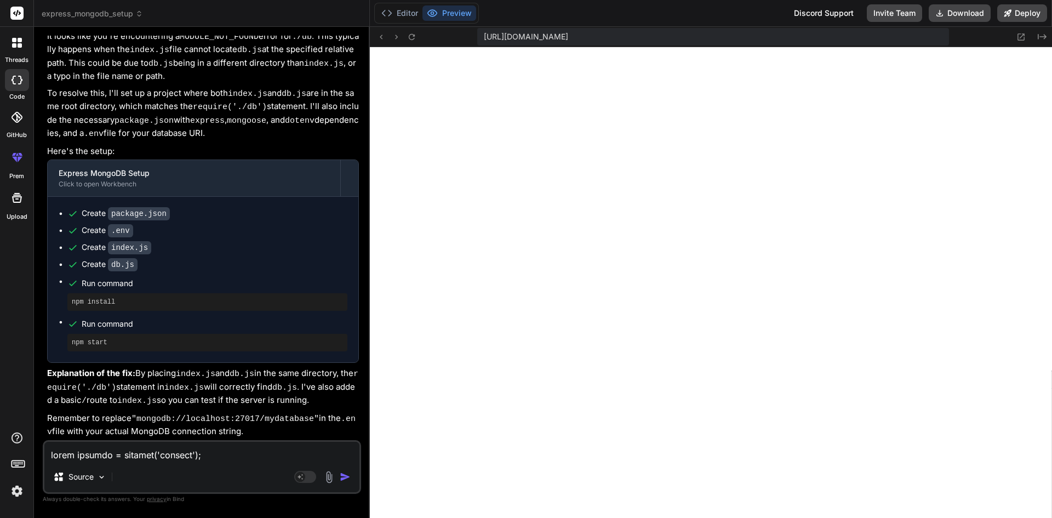
scroll to position [219, 0]
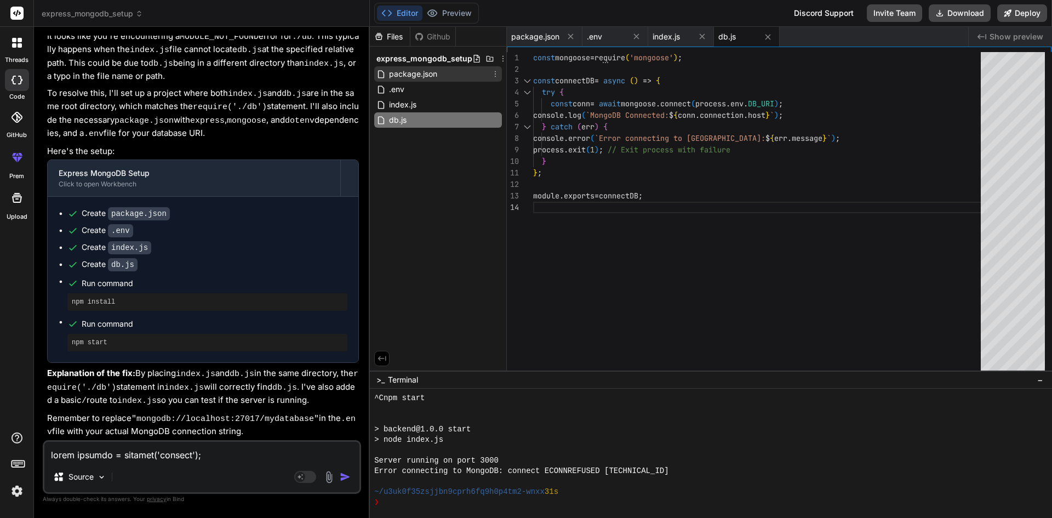
click at [408, 73] on span "package.json" at bounding box center [413, 73] width 50 height 13
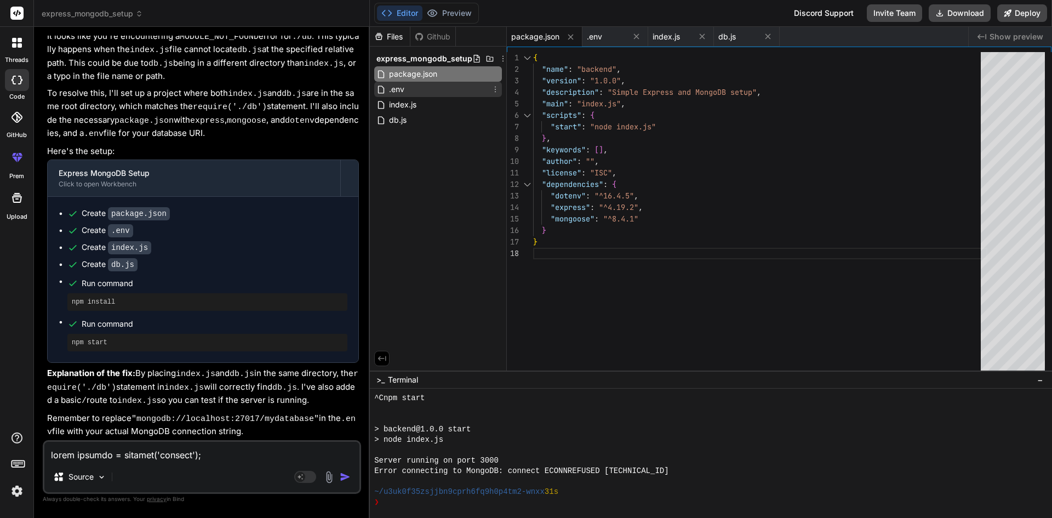
click at [431, 94] on div ".env" at bounding box center [438, 89] width 128 height 15
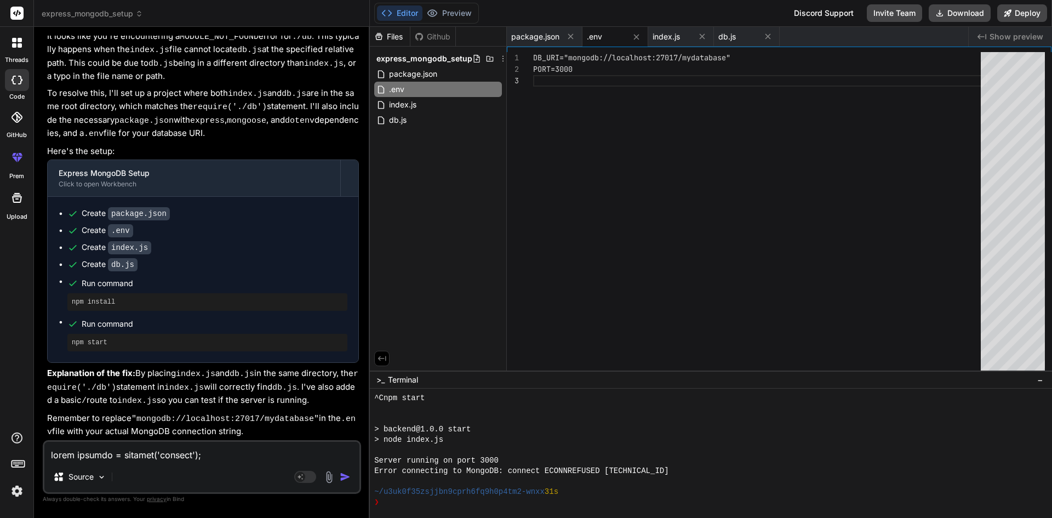
scroll to position [0, 0]
drag, startPoint x: 585, startPoint y: 75, endPoint x: 522, endPoint y: 54, distance: 66.7
click at [533, 54] on div "DB_URI="mongodb://localhost:27017/mydatabase" PORT=3000" at bounding box center [760, 214] width 454 height 324
click at [410, 105] on span "index.js" at bounding box center [403, 104] width 30 height 13
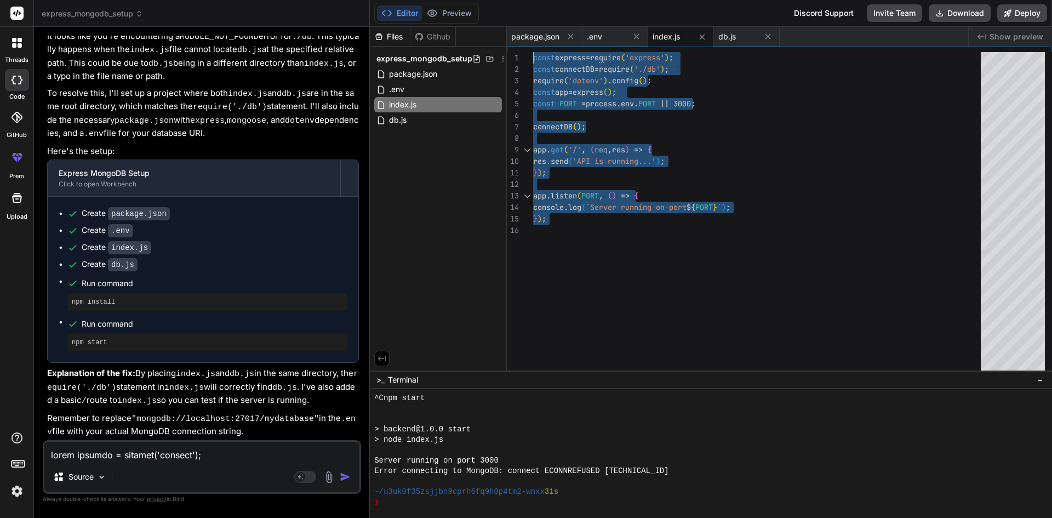
drag, startPoint x: 566, startPoint y: 241, endPoint x: 517, endPoint y: 54, distance: 193.6
click at [533, 54] on div "const express = require ( 'express' ) ; const connectDB = require ( './db' ) ; …" at bounding box center [760, 214] width 454 height 324
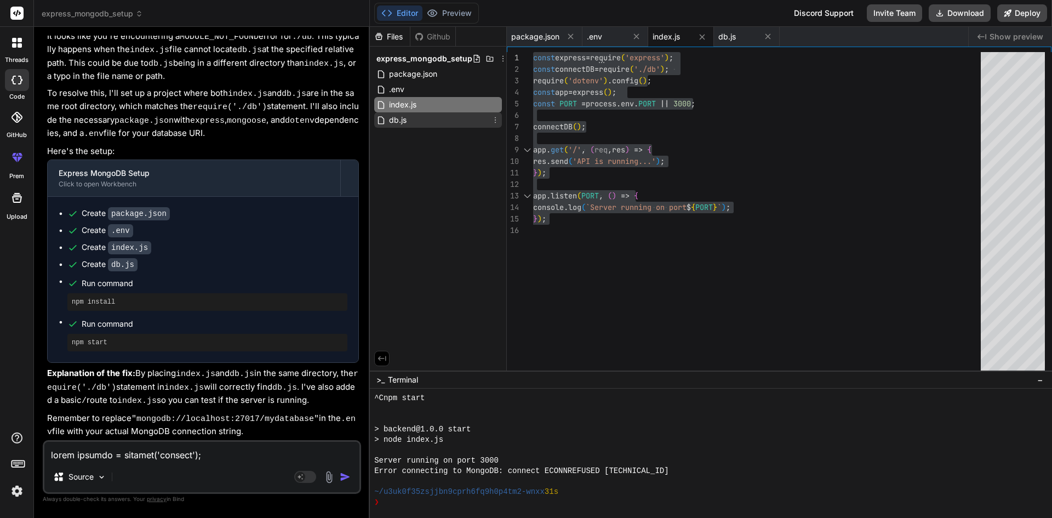
click at [397, 119] on span "db.js" at bounding box center [398, 119] width 20 height 13
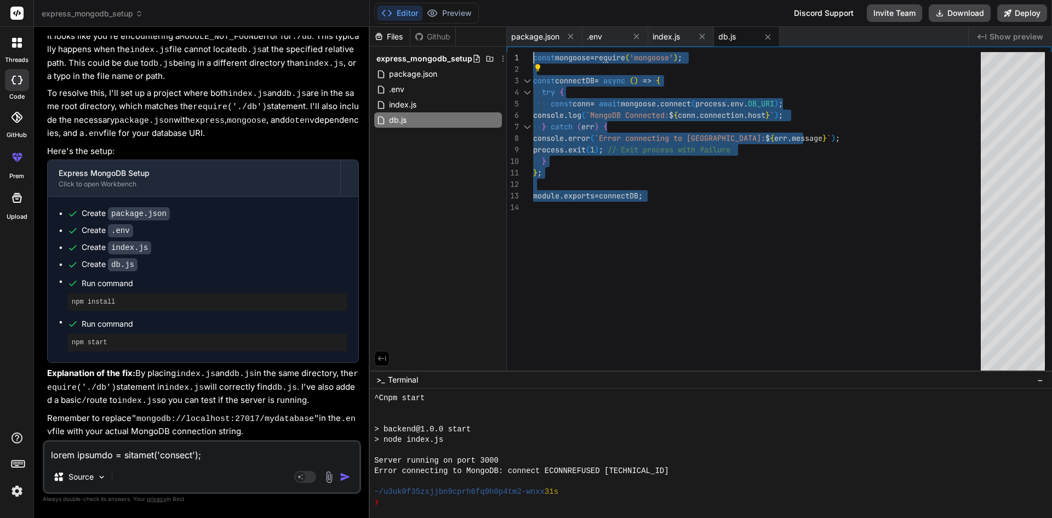
drag, startPoint x: 692, startPoint y: 209, endPoint x: 530, endPoint y: 51, distance: 225.9
click at [533, 52] on div "const mongoose = require ( 'mongoose' ) ; const connectDB = async ( ) => { try …" at bounding box center [760, 214] width 454 height 324
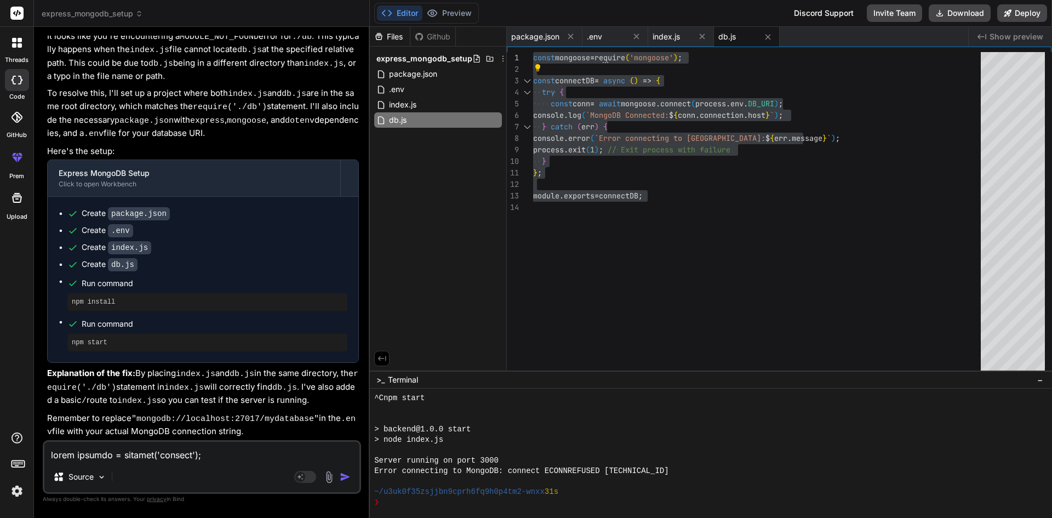
click at [118, 450] on textarea at bounding box center [201, 452] width 315 height 20
paste textarea "(node:13032) MaxListenersExceededWarning: Possible EventEmitter memory leak det…"
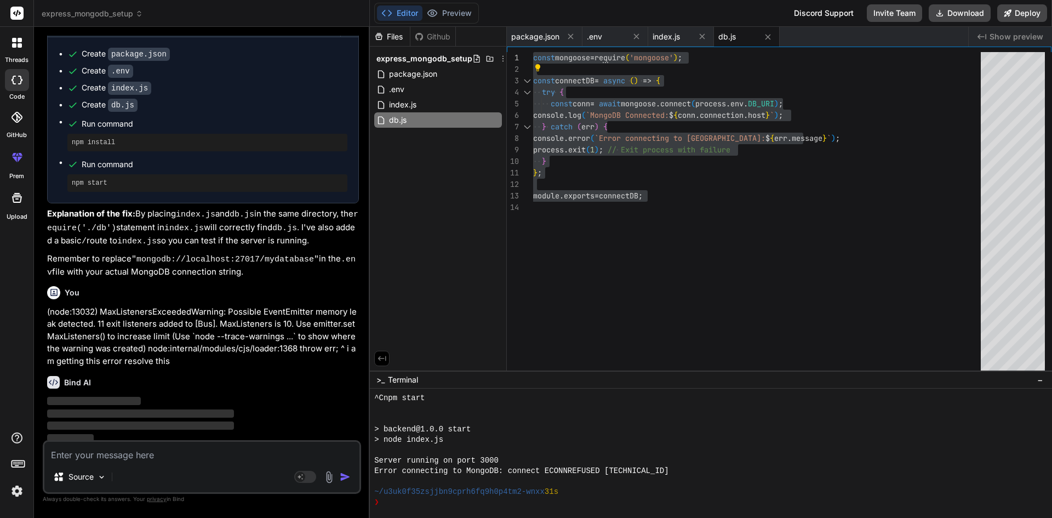
scroll to position [668, 0]
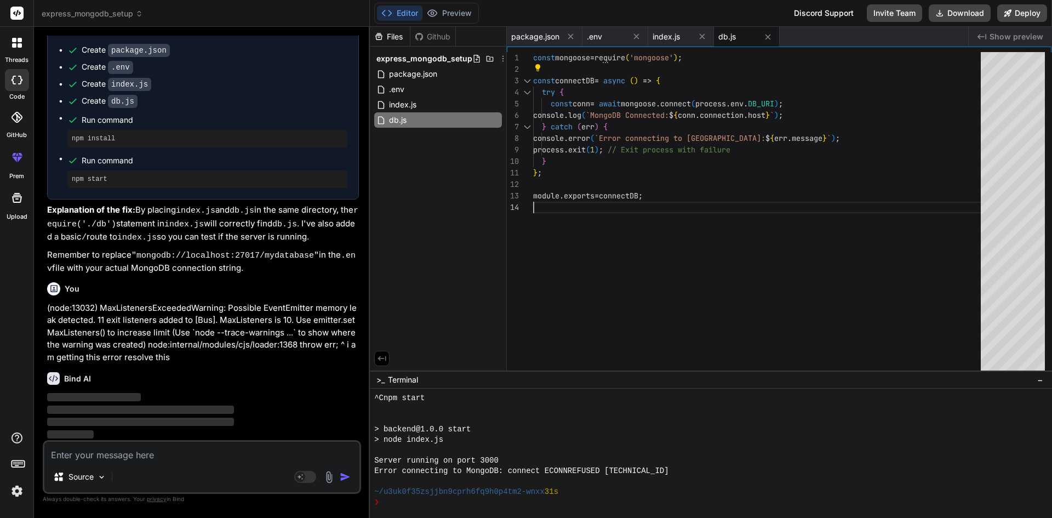
click at [704, 225] on div "const mongoose = require ( 'mongoose' ) ; const connectDB = async ( ) => { try …" at bounding box center [760, 214] width 454 height 324
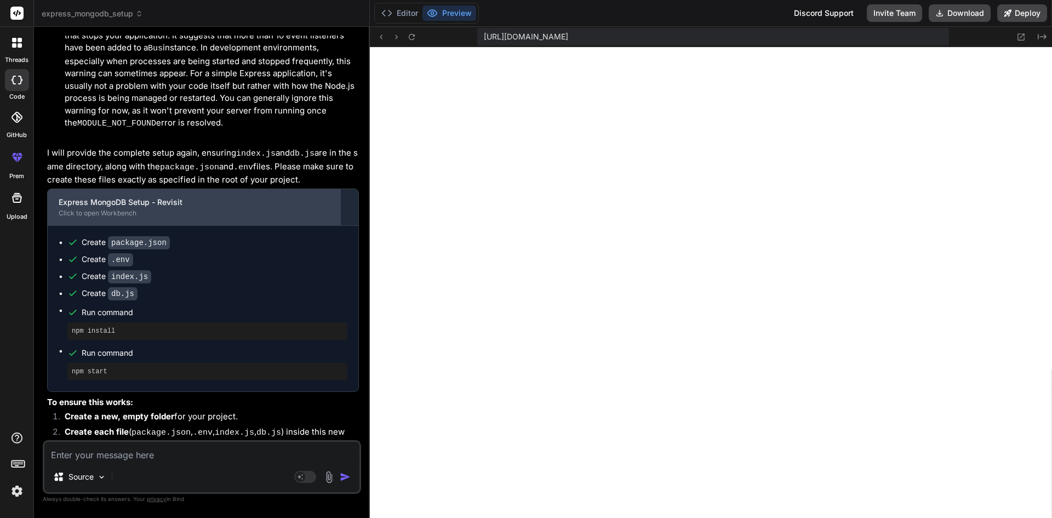
scroll to position [1271, 0]
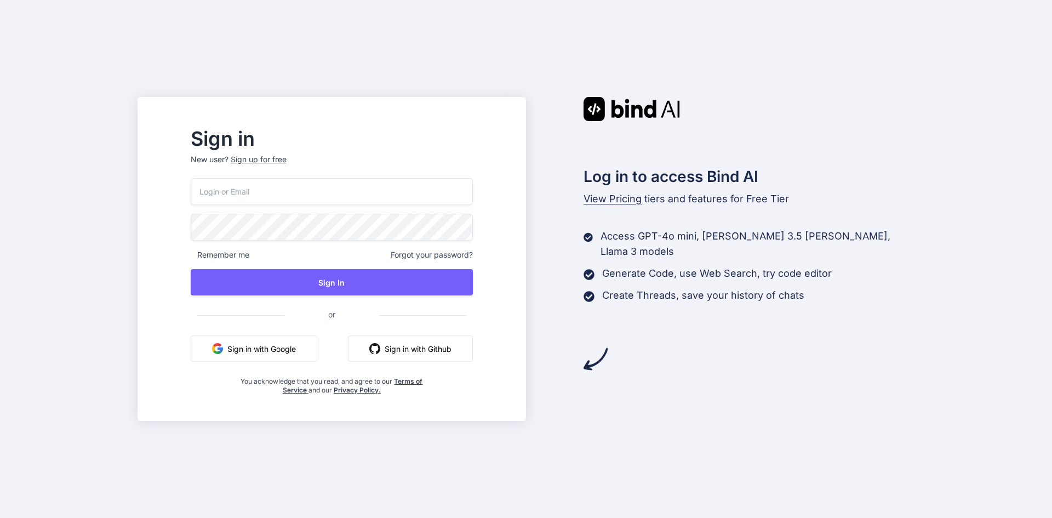
click at [250, 193] on input "email" at bounding box center [332, 191] width 282 height 27
type input "[PERSON_NAME][EMAIL_ADDRESS][DOMAIN_NAME]"
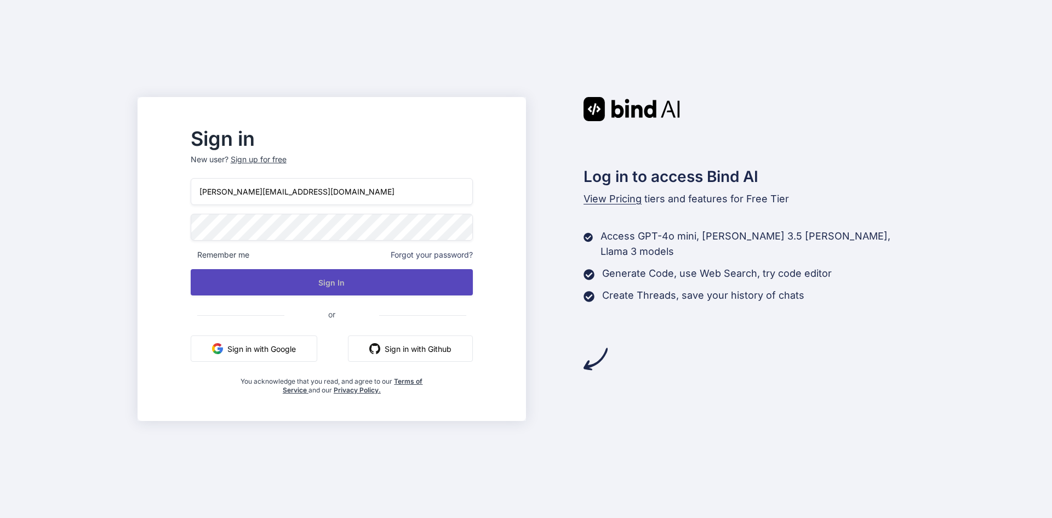
click at [371, 285] on button "Sign In" at bounding box center [332, 282] width 282 height 26
